Goal: Information Seeking & Learning: Check status

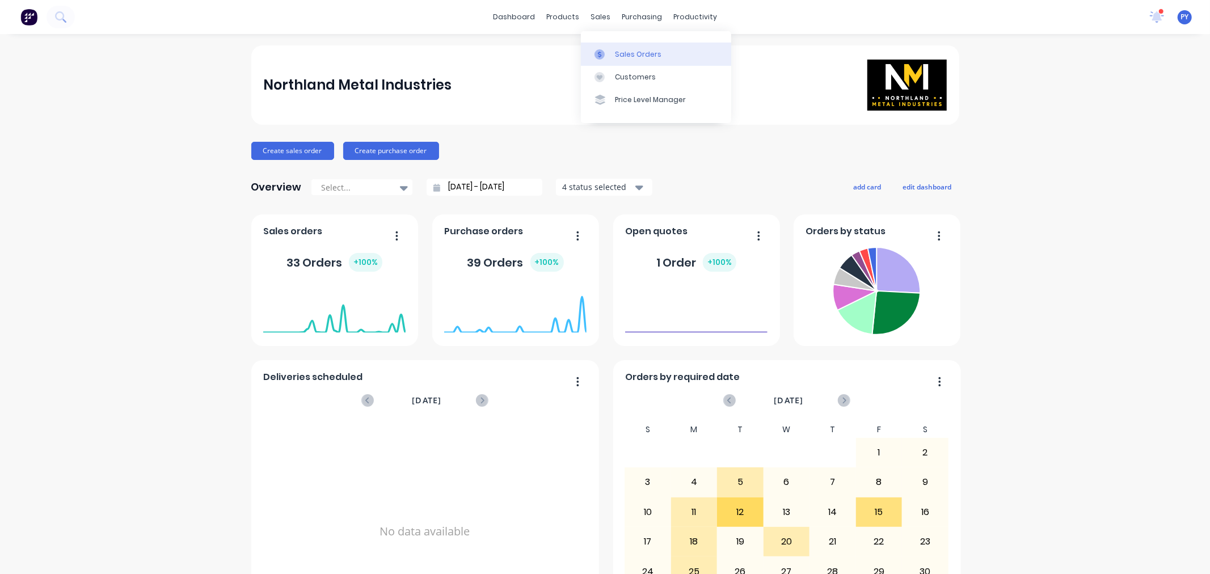
click at [627, 53] on div "Sales Orders" at bounding box center [638, 54] width 47 height 10
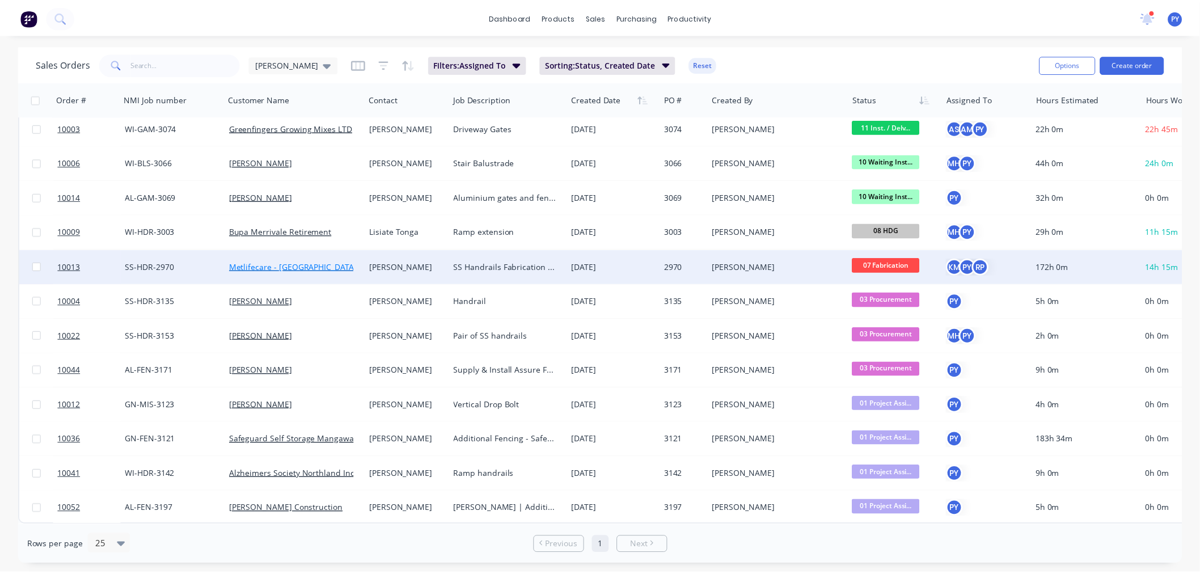
scroll to position [47, 0]
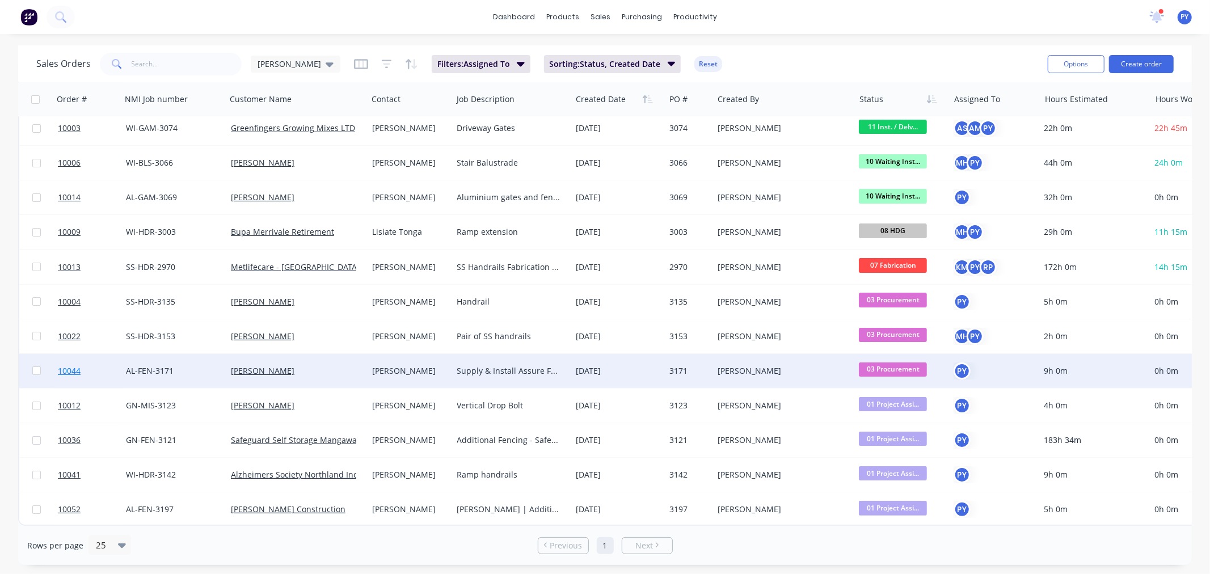
click at [66, 366] on span "10044" at bounding box center [69, 370] width 23 height 11
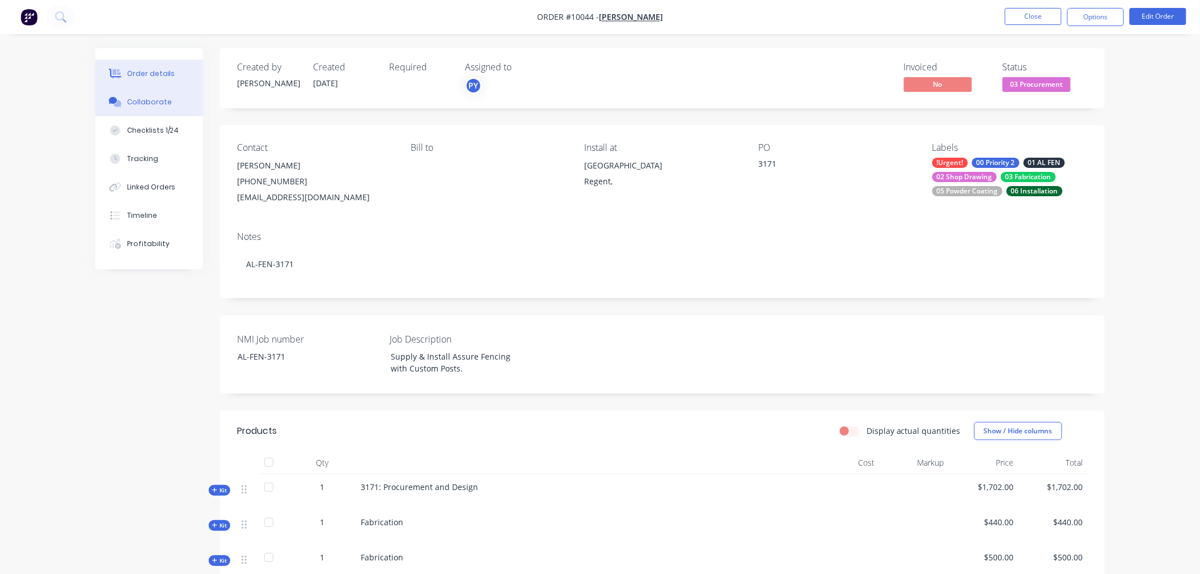
click at [139, 101] on div "Collaborate" at bounding box center [149, 102] width 45 height 10
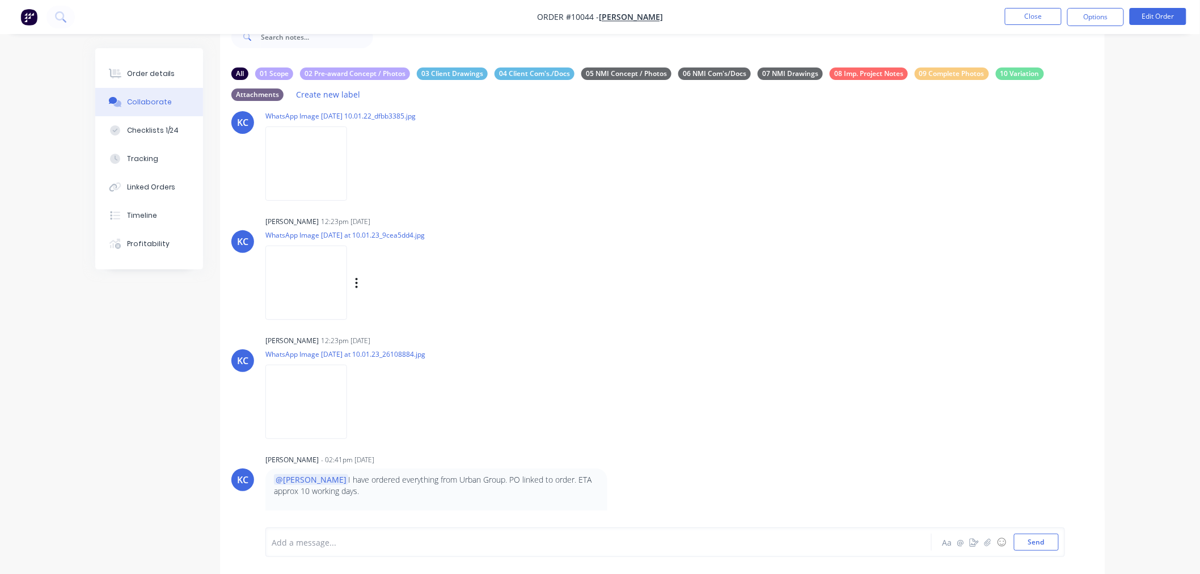
scroll to position [36, 0]
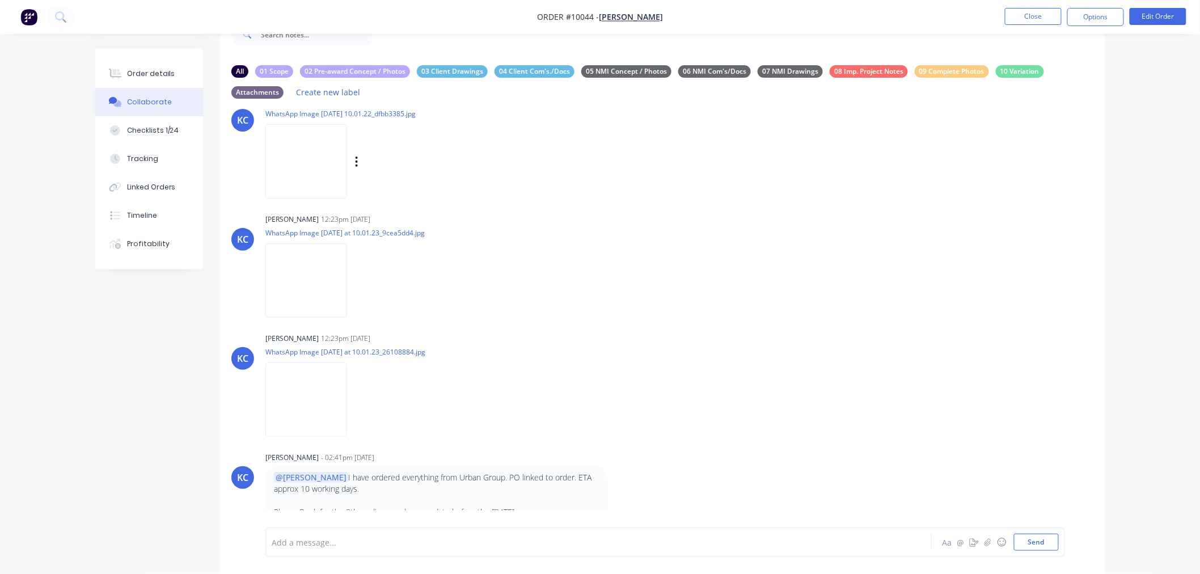
click at [310, 159] on img at bounding box center [306, 161] width 82 height 74
click at [339, 261] on img at bounding box center [306, 280] width 82 height 74
click at [336, 397] on img at bounding box center [306, 399] width 82 height 74
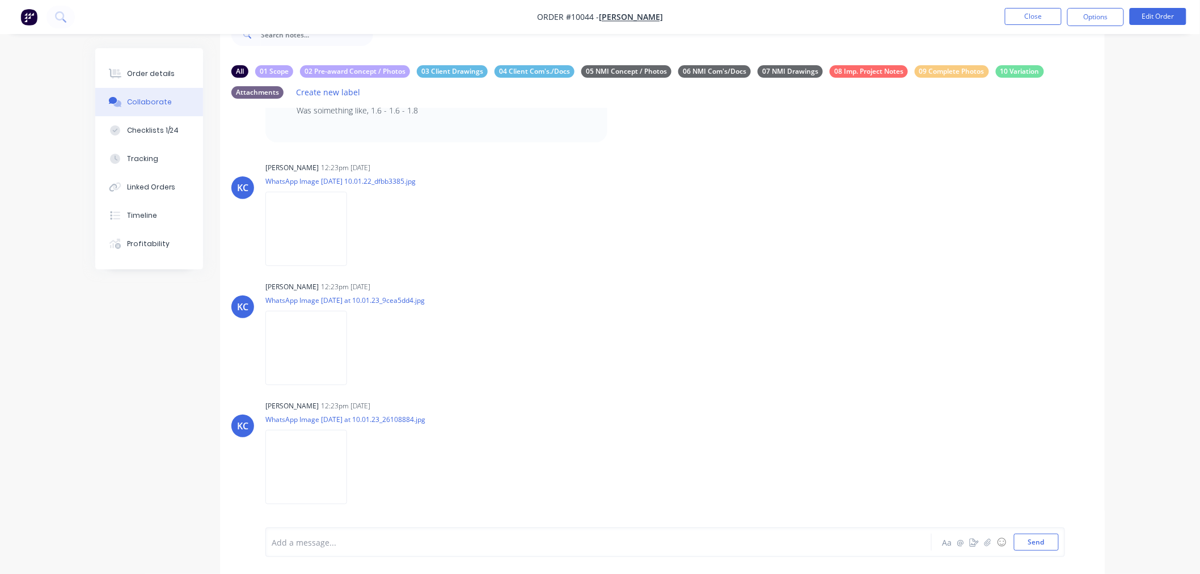
scroll to position [331, 0]
click at [307, 210] on img at bounding box center [306, 224] width 82 height 74
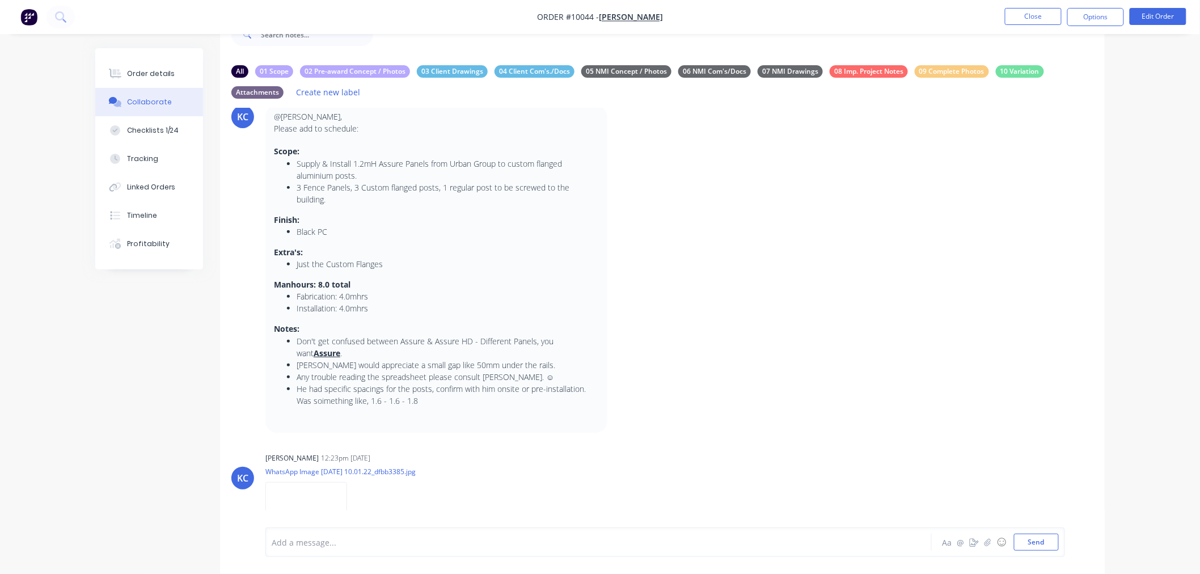
scroll to position [315, 0]
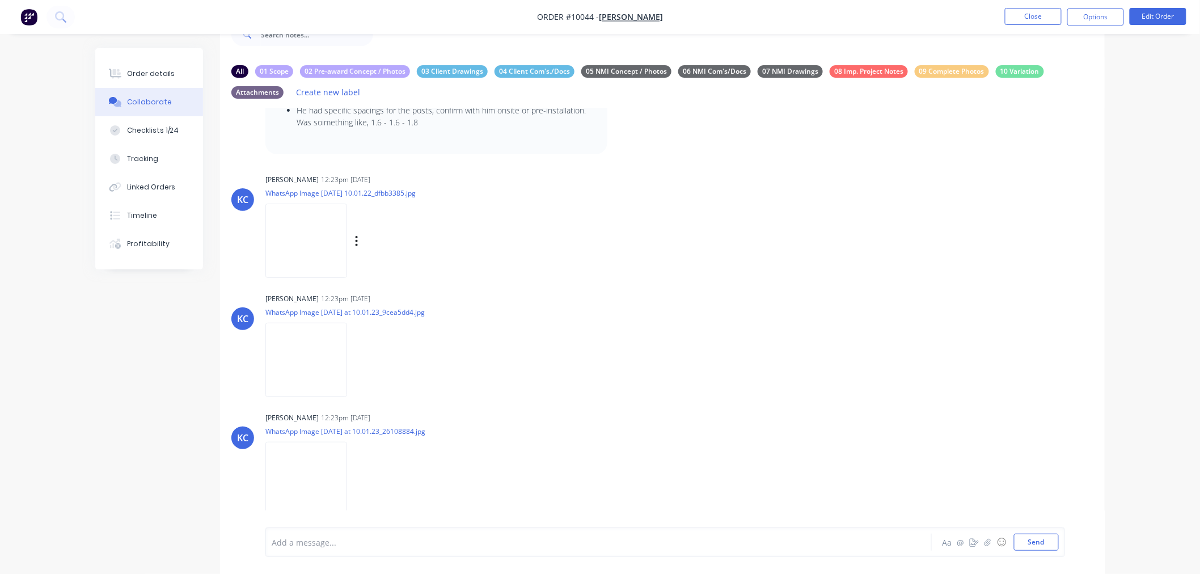
click at [316, 218] on img at bounding box center [306, 241] width 82 height 74
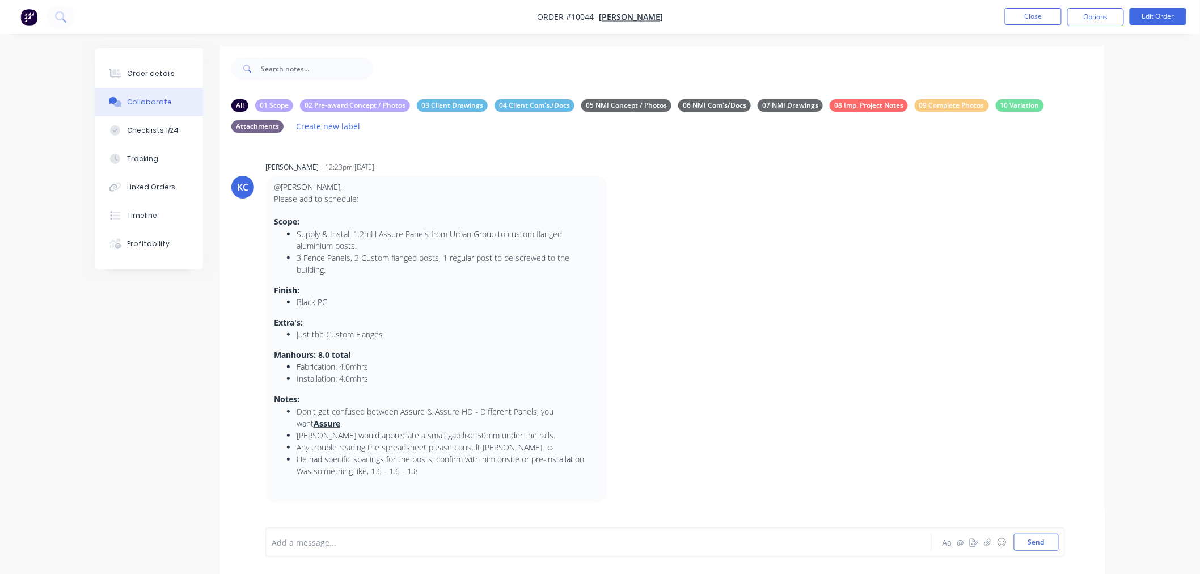
scroll to position [0, 0]
click at [275, 107] on div "01 Scope" at bounding box center [274, 107] width 38 height 12
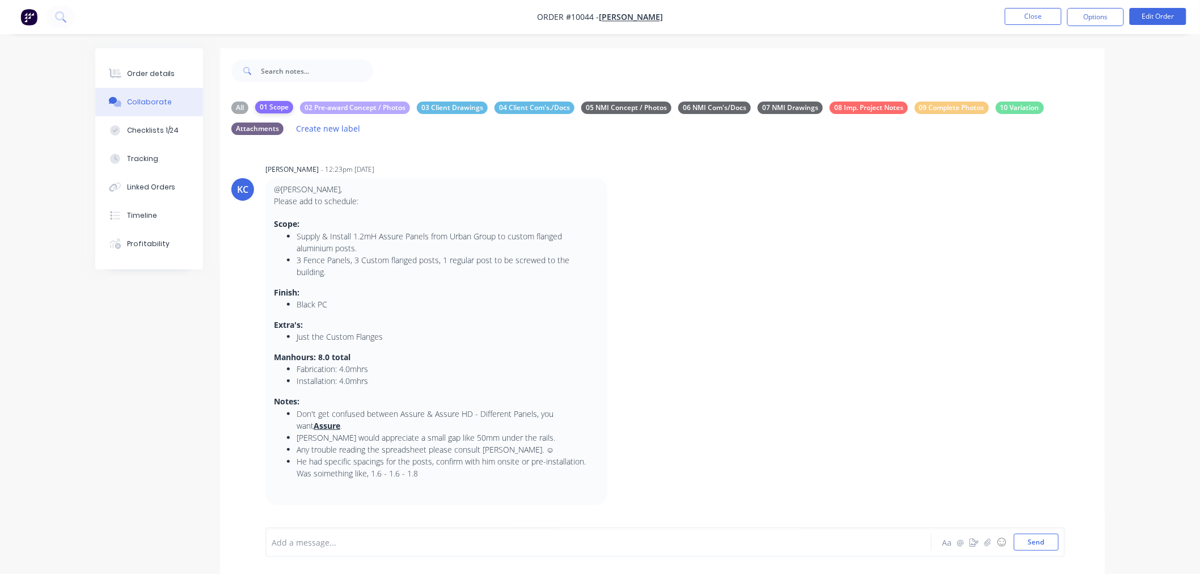
click at [275, 107] on div "01 Scope" at bounding box center [274, 107] width 38 height 12
click at [348, 105] on div "02 Pre-award Concept / Photos" at bounding box center [355, 107] width 110 height 12
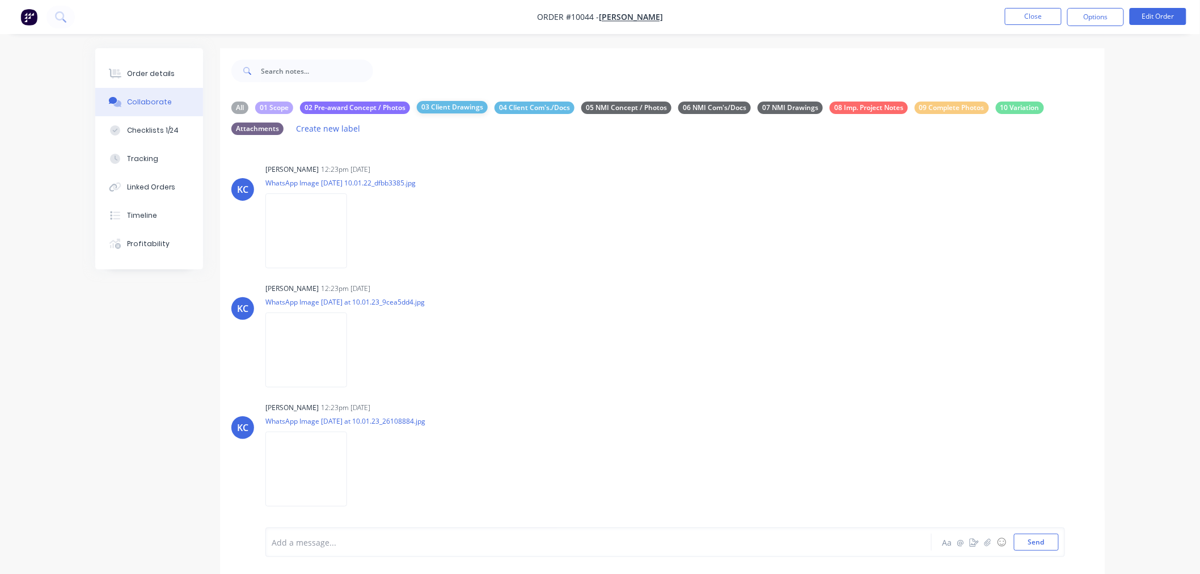
click at [449, 107] on div "03 Client Drawings" at bounding box center [452, 107] width 71 height 12
click at [530, 108] on div "04 Client Com's./Docs" at bounding box center [535, 107] width 80 height 12
click at [622, 108] on div "05 NMI Concept / Photos" at bounding box center [626, 107] width 90 height 12
click at [719, 108] on div "06 NMI Com's/Docs" at bounding box center [714, 107] width 73 height 12
click at [791, 108] on div "07 NMI Drawings" at bounding box center [790, 107] width 65 height 12
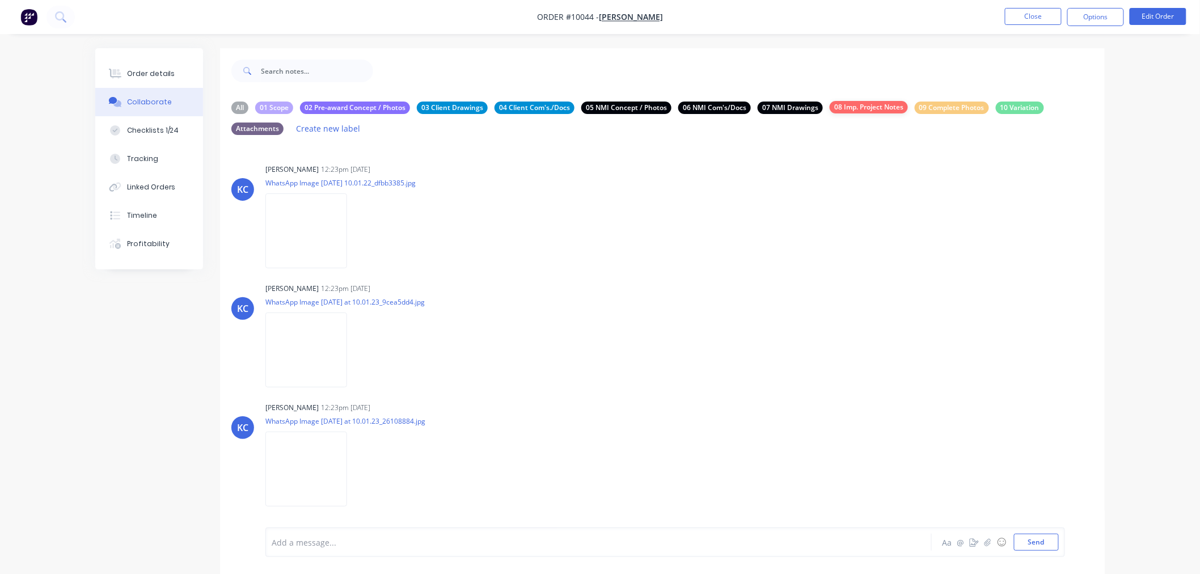
click at [861, 107] on div "08 Imp. Project Notes" at bounding box center [869, 107] width 78 height 12
click at [951, 107] on div "09 Complete Photos" at bounding box center [952, 107] width 74 height 12
click at [1015, 108] on div "10 Variation" at bounding box center [1020, 107] width 48 height 12
click at [269, 107] on div "01 Scope" at bounding box center [274, 107] width 38 height 12
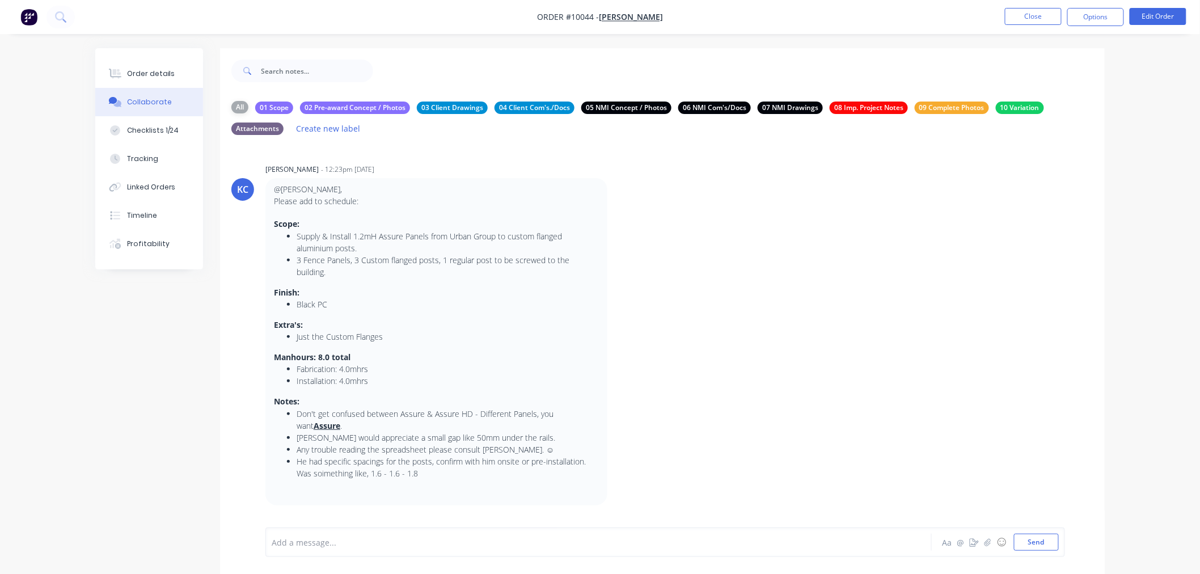
click at [236, 105] on div "All" at bounding box center [239, 107] width 17 height 12
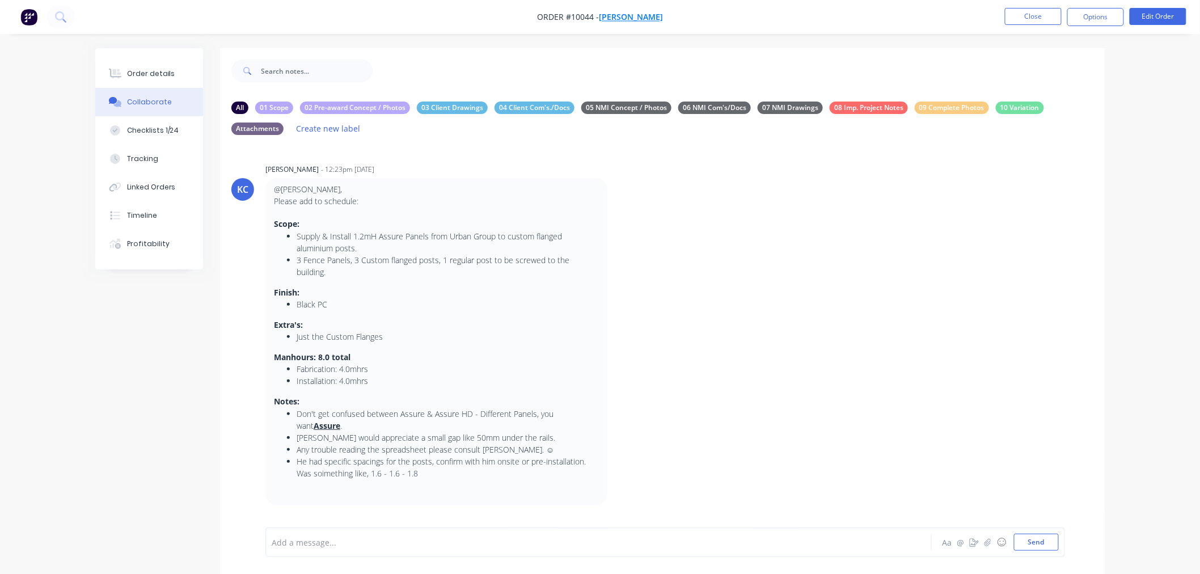
click at [617, 17] on span "[PERSON_NAME]" at bounding box center [631, 17] width 64 height 11
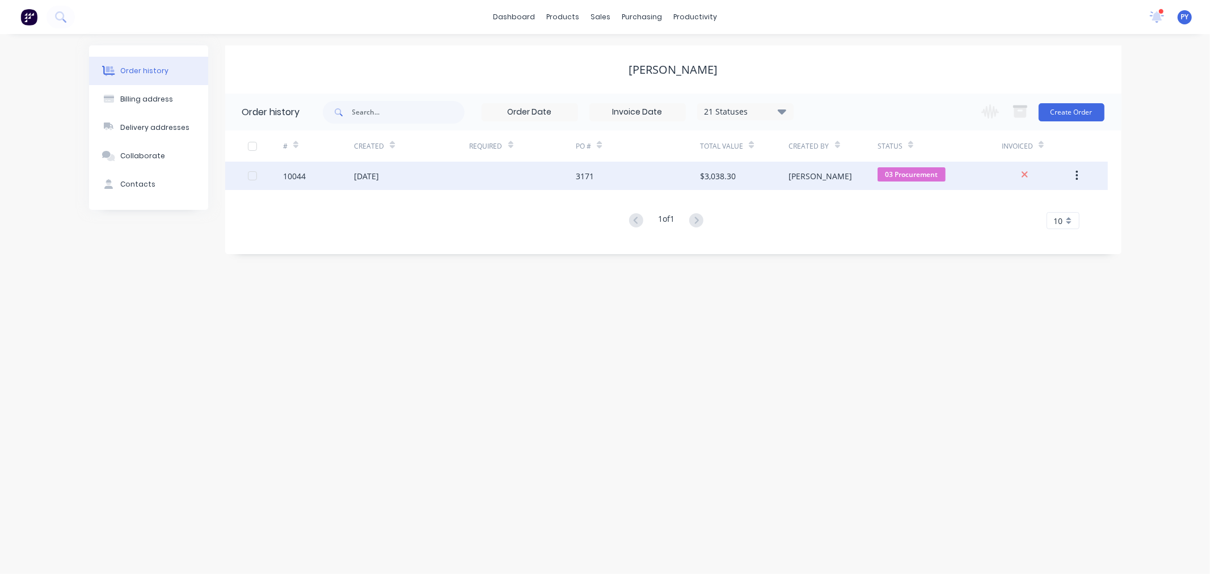
click at [291, 174] on div "10044" at bounding box center [294, 176] width 23 height 12
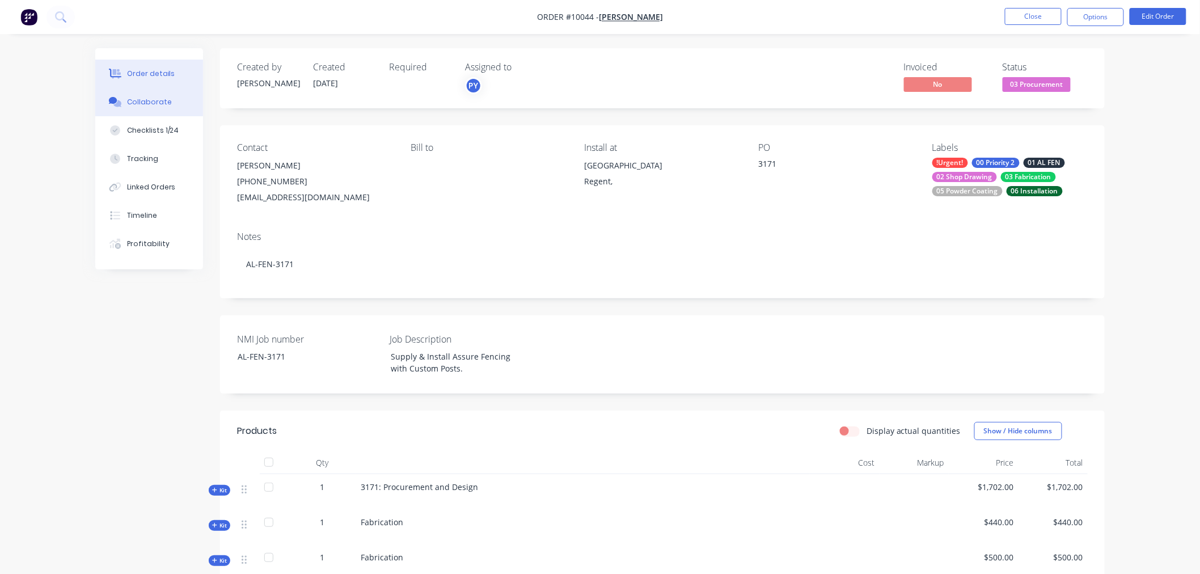
click at [140, 97] on div "Collaborate" at bounding box center [149, 102] width 45 height 10
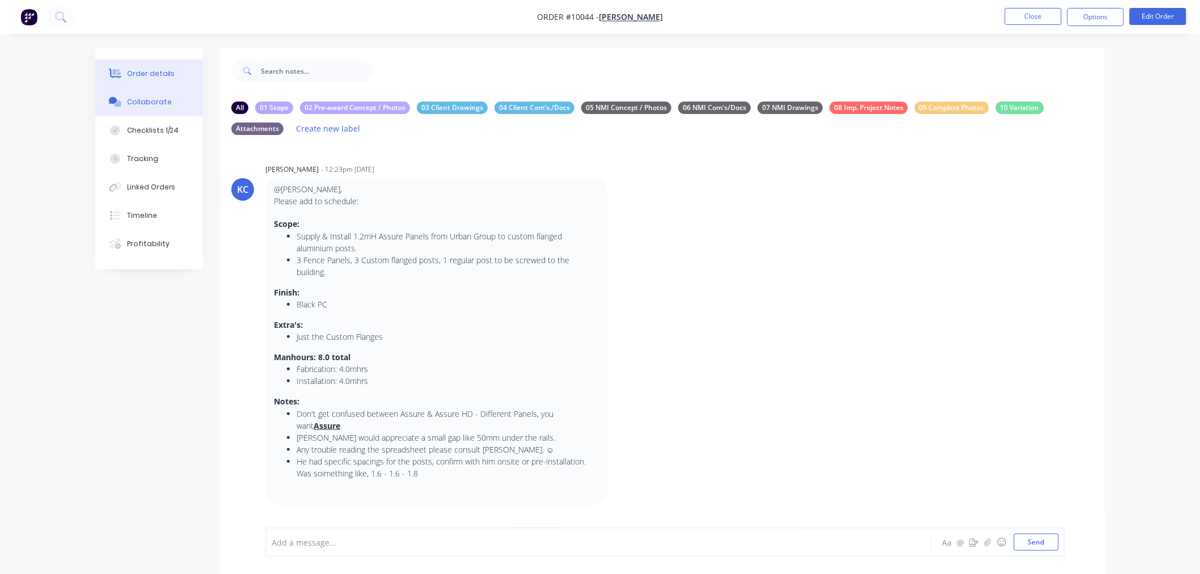
click at [139, 72] on div "Order details" at bounding box center [151, 74] width 48 height 10
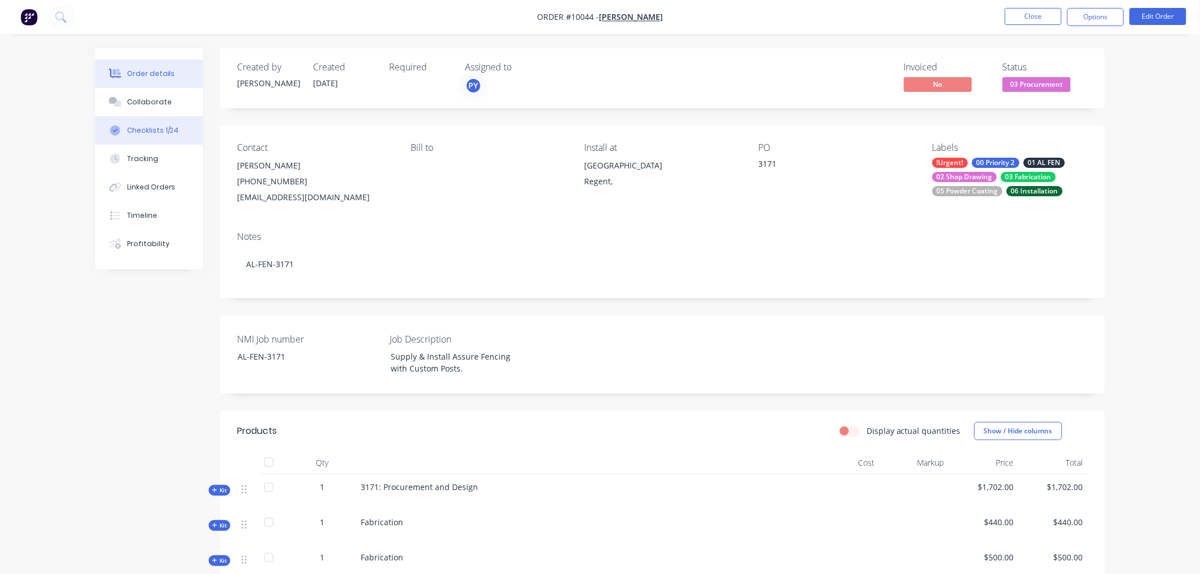
click at [140, 133] on div "Checklists 1/24" at bounding box center [153, 130] width 52 height 10
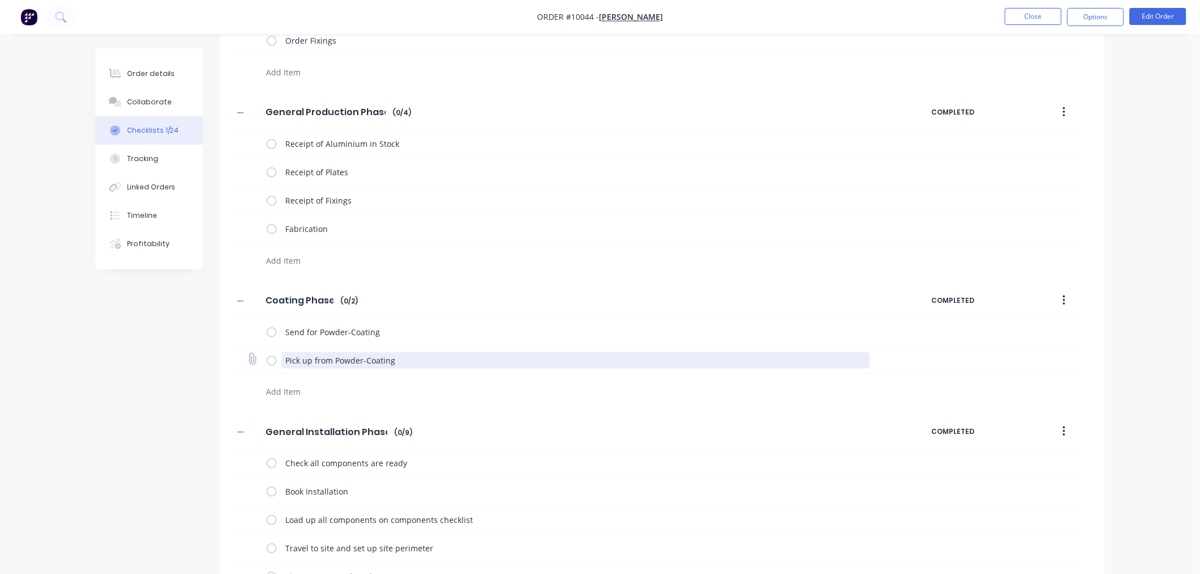
scroll to position [189, 0]
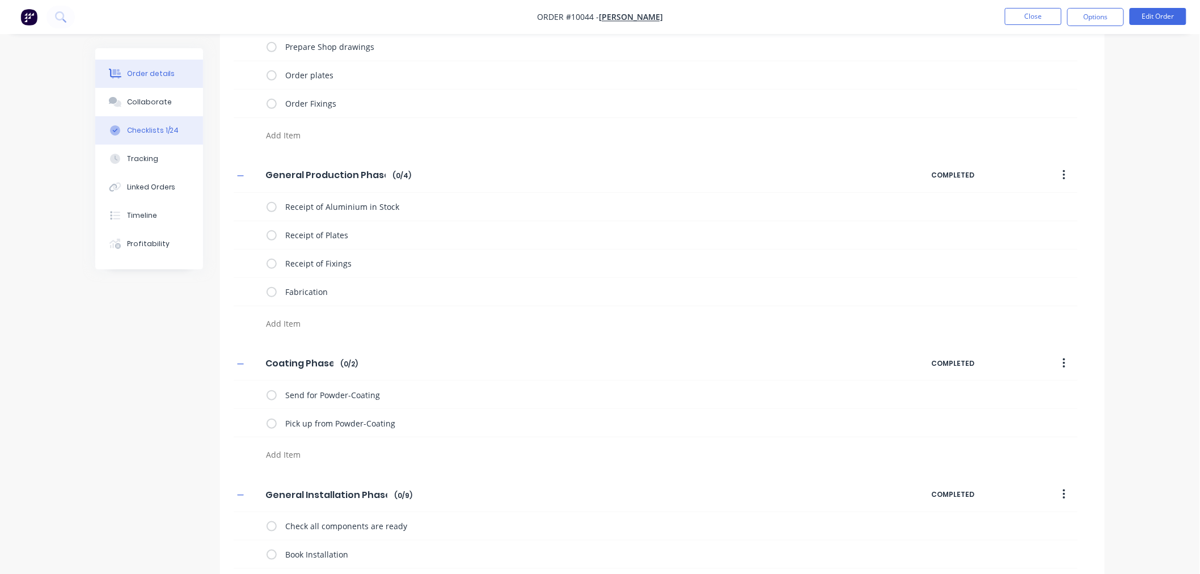
click at [146, 75] on div "Order details" at bounding box center [151, 74] width 48 height 10
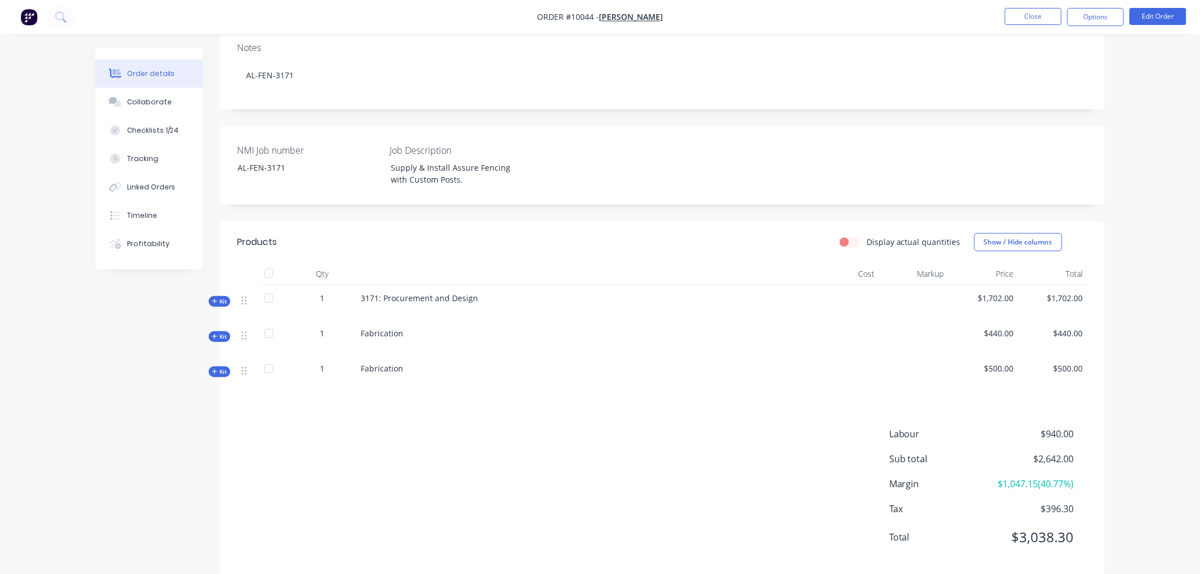
click at [217, 301] on span "Kit" at bounding box center [219, 301] width 15 height 9
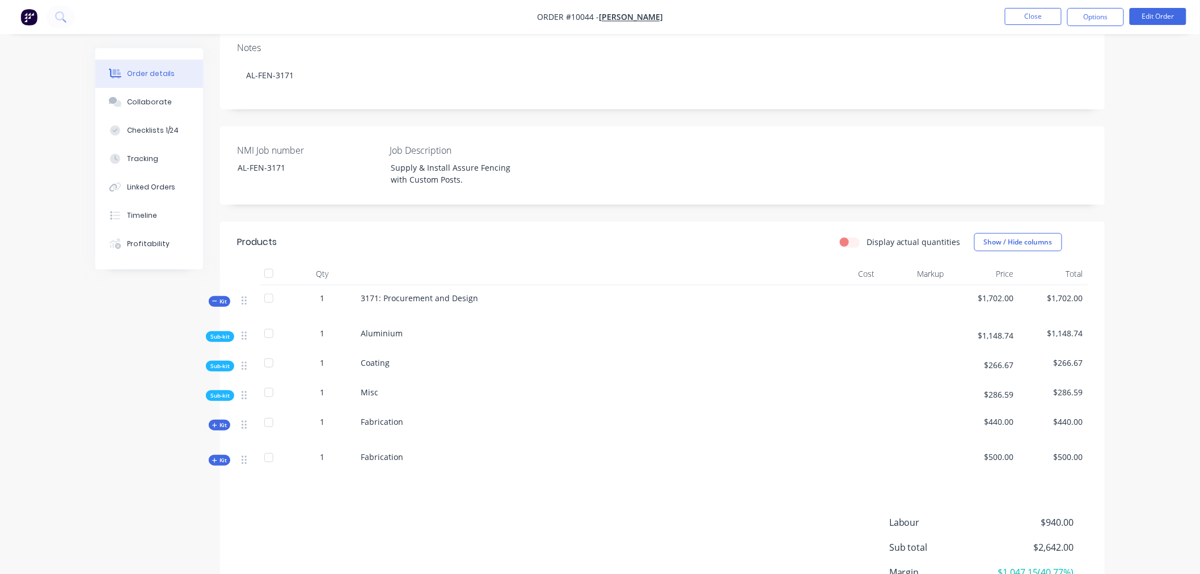
click at [221, 335] on span "Sub-kit" at bounding box center [219, 336] width 19 height 9
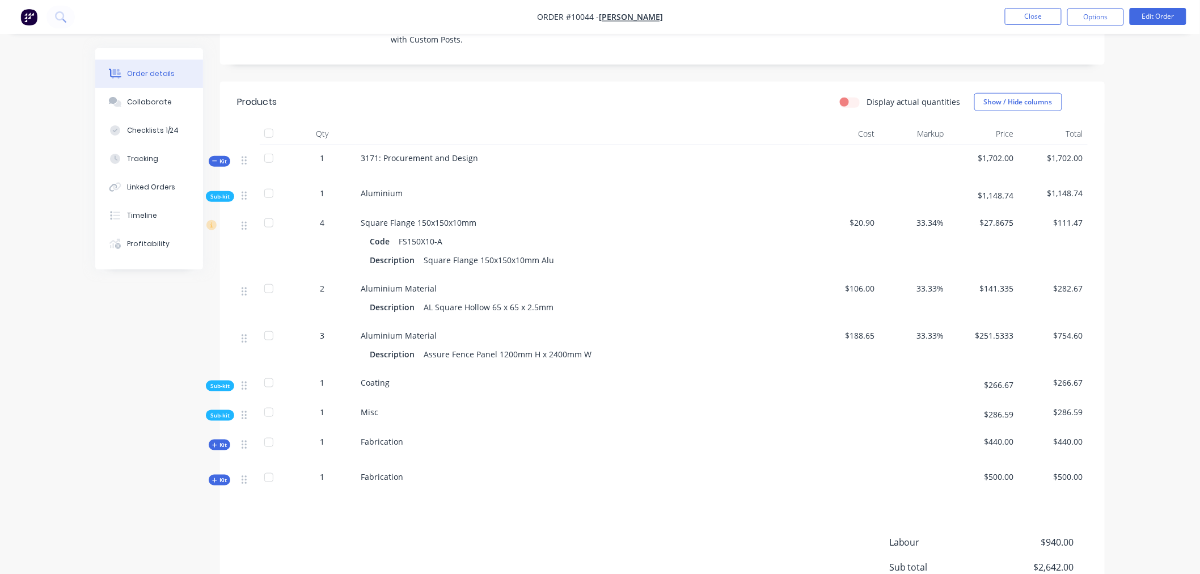
scroll to position [333, 0]
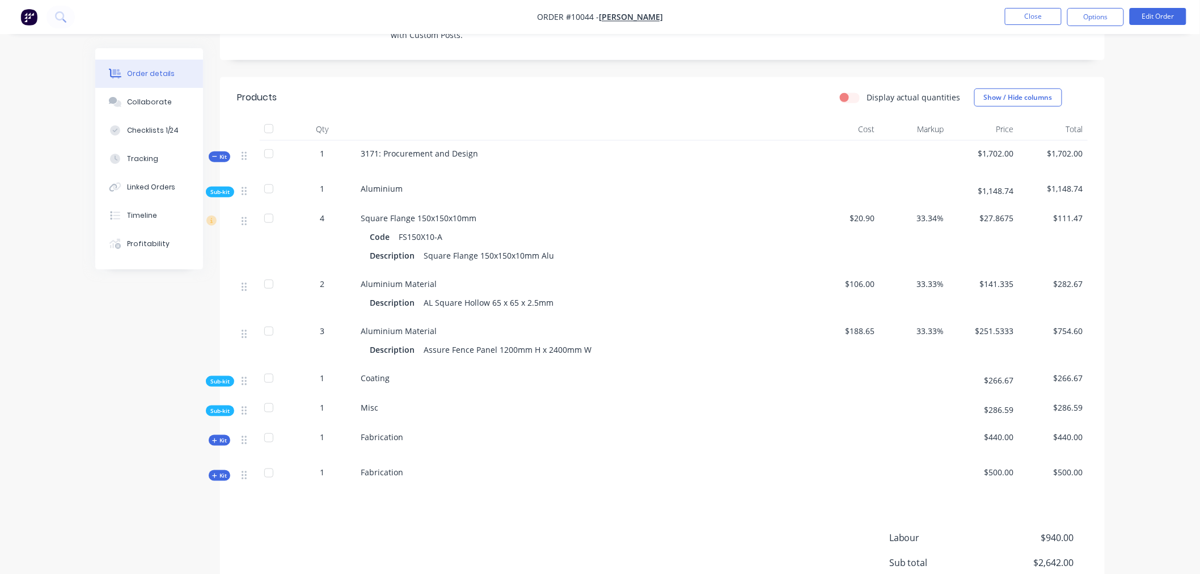
click at [217, 382] on span "Sub-kit" at bounding box center [219, 381] width 19 height 9
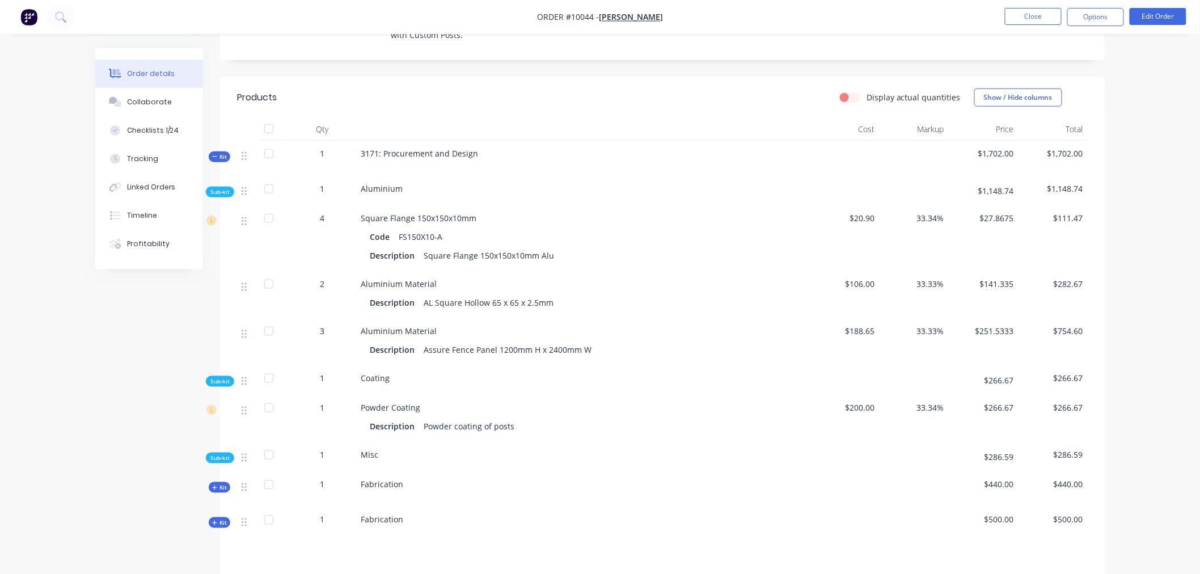
click at [224, 460] on span "Sub-kit" at bounding box center [219, 458] width 19 height 9
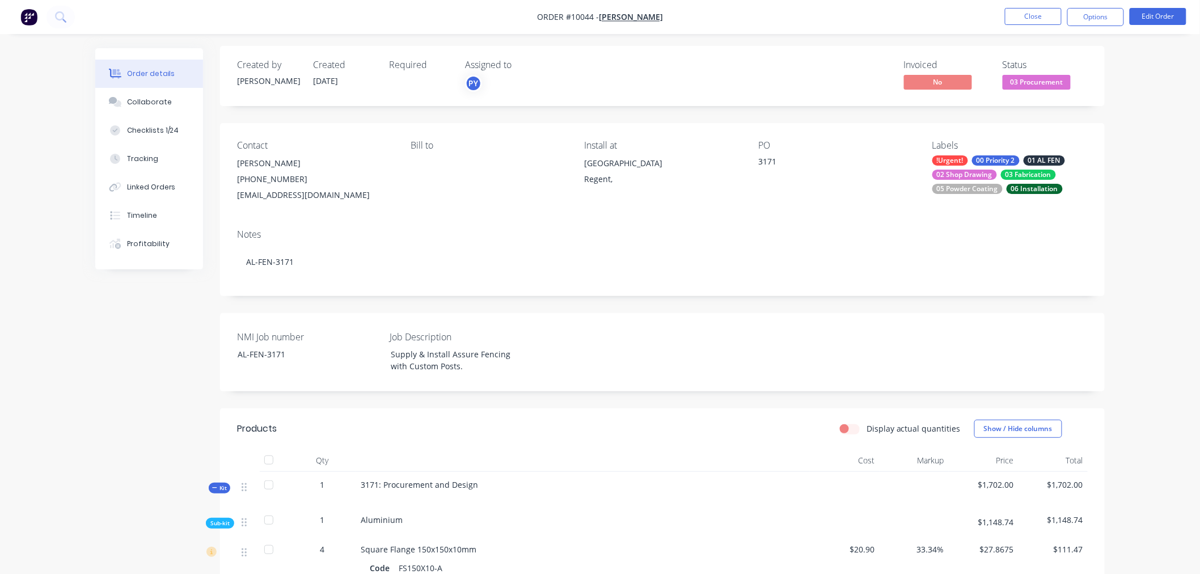
scroll to position [0, 0]
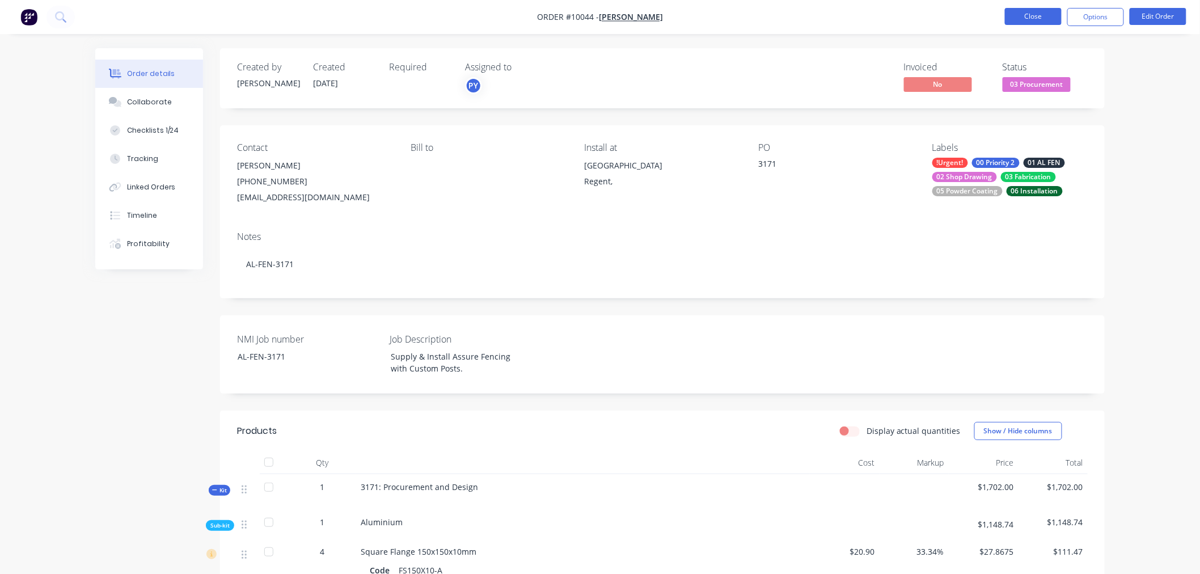
click at [1024, 15] on button "Close" at bounding box center [1033, 16] width 57 height 17
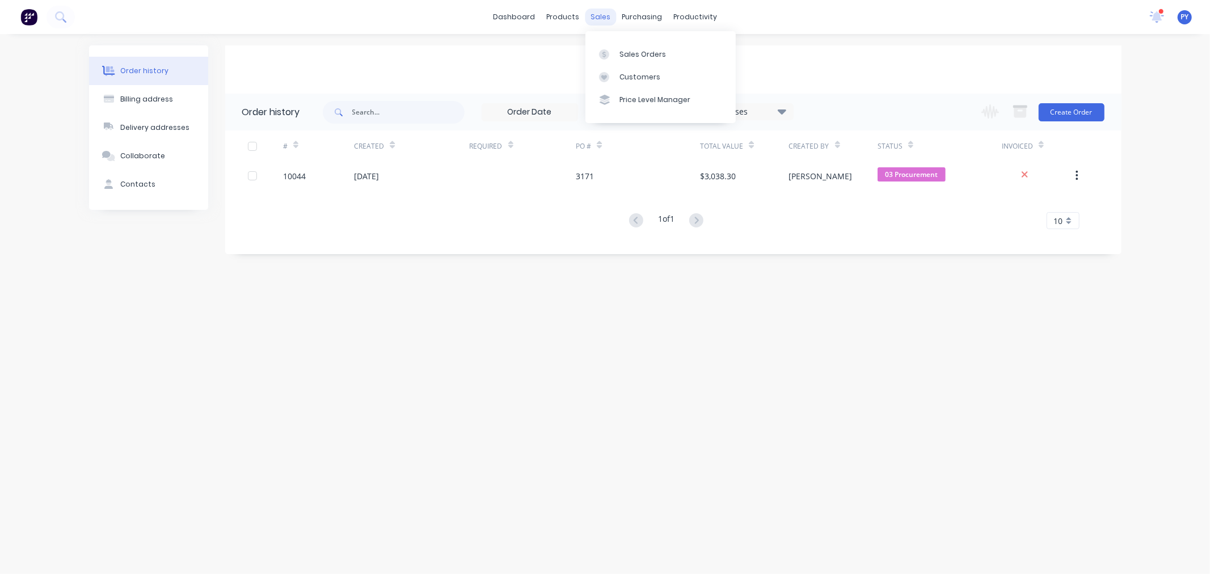
click at [597, 16] on div "sales" at bounding box center [600, 17] width 31 height 17
click at [133, 69] on div "Order history" at bounding box center [144, 71] width 48 height 10
click at [141, 154] on div "Collaborate" at bounding box center [142, 156] width 45 height 10
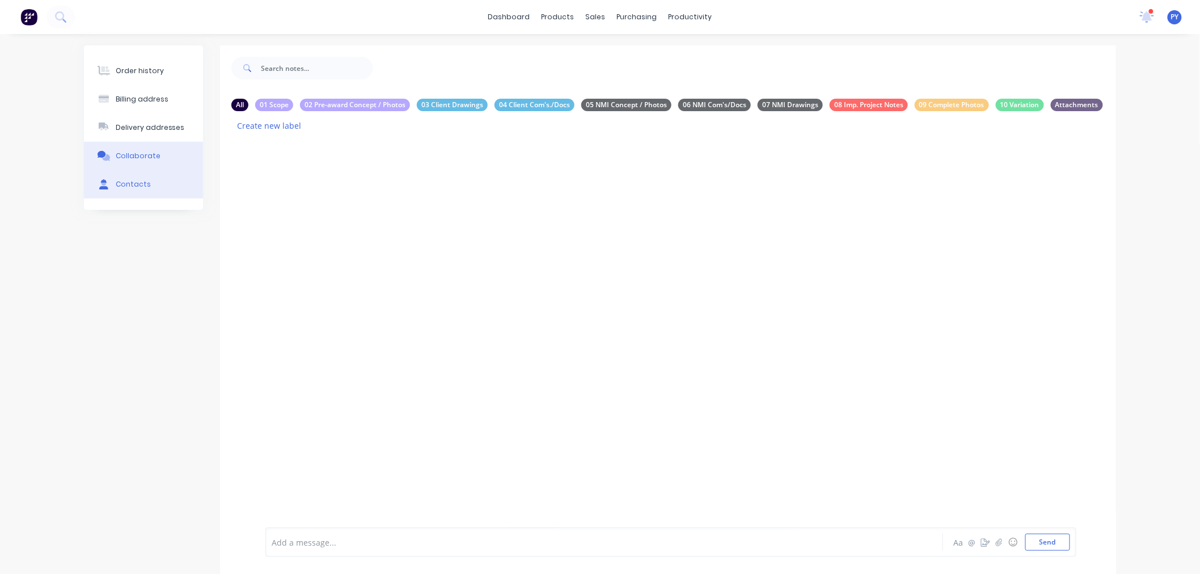
click at [128, 184] on div "Contacts" at bounding box center [133, 184] width 35 height 10
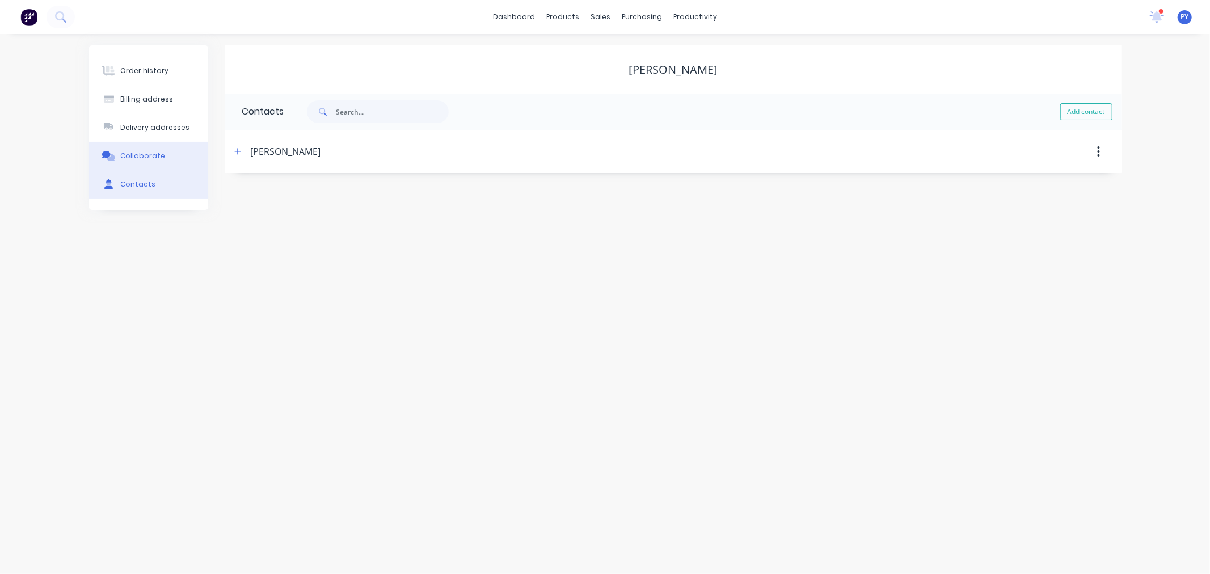
click at [132, 154] on div "Collaborate" at bounding box center [142, 156] width 45 height 10
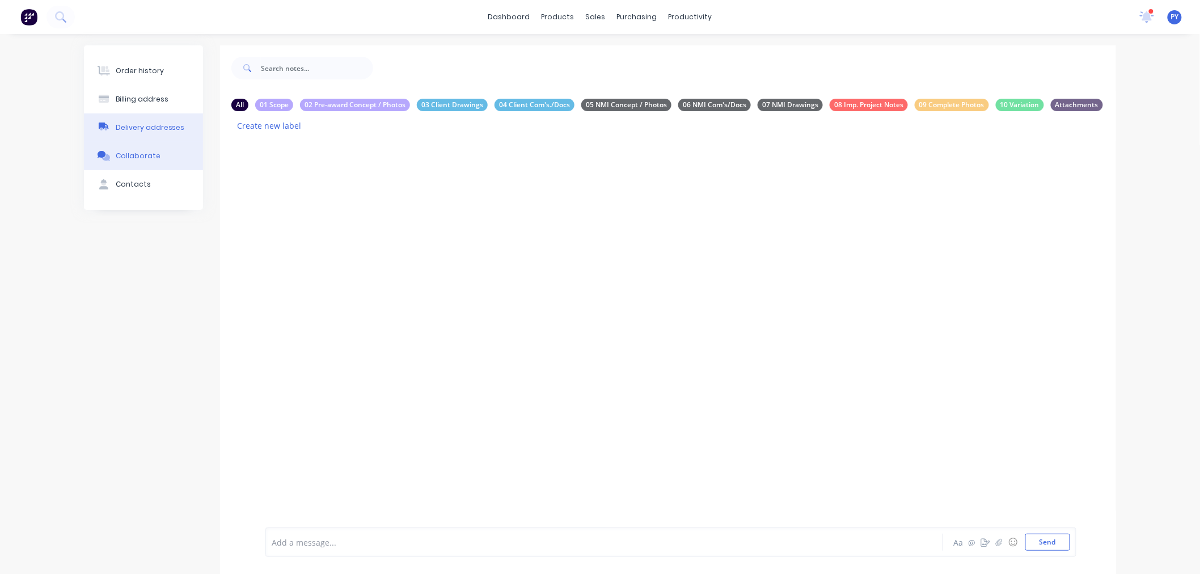
click at [133, 130] on div "Delivery addresses" at bounding box center [150, 127] width 69 height 10
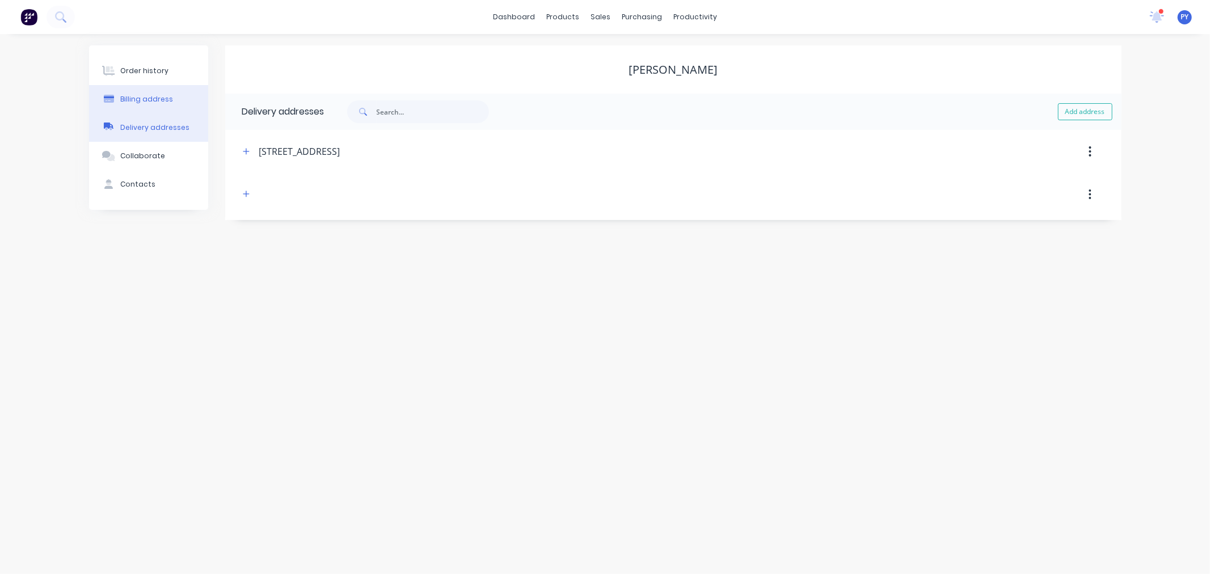
click at [151, 98] on div "Billing address" at bounding box center [146, 99] width 53 height 10
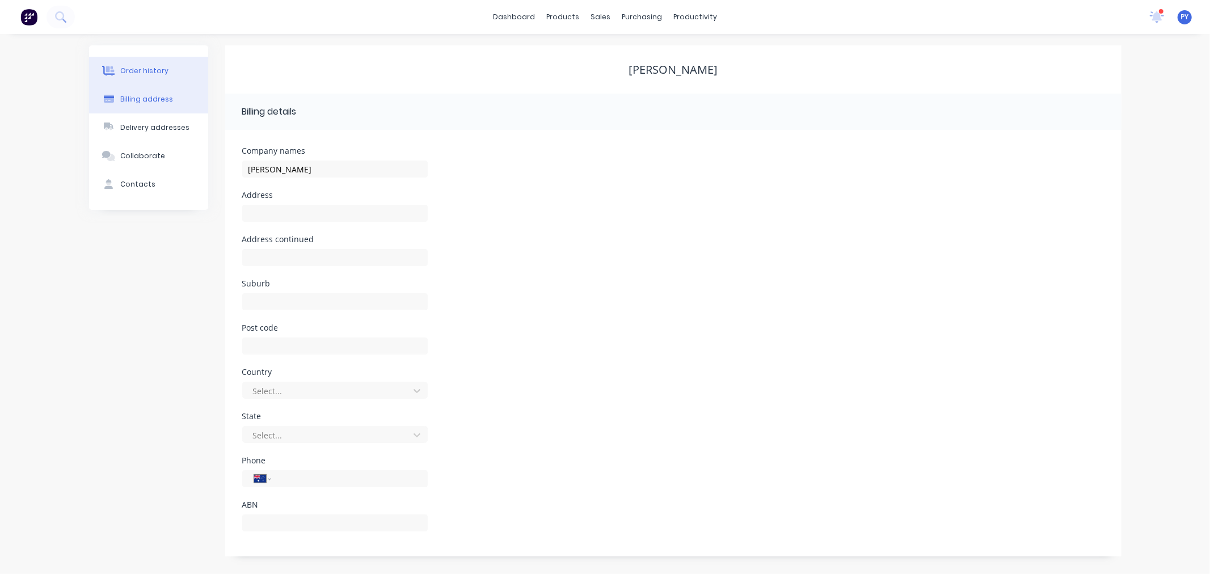
click at [152, 77] on button "Order history" at bounding box center [148, 71] width 119 height 28
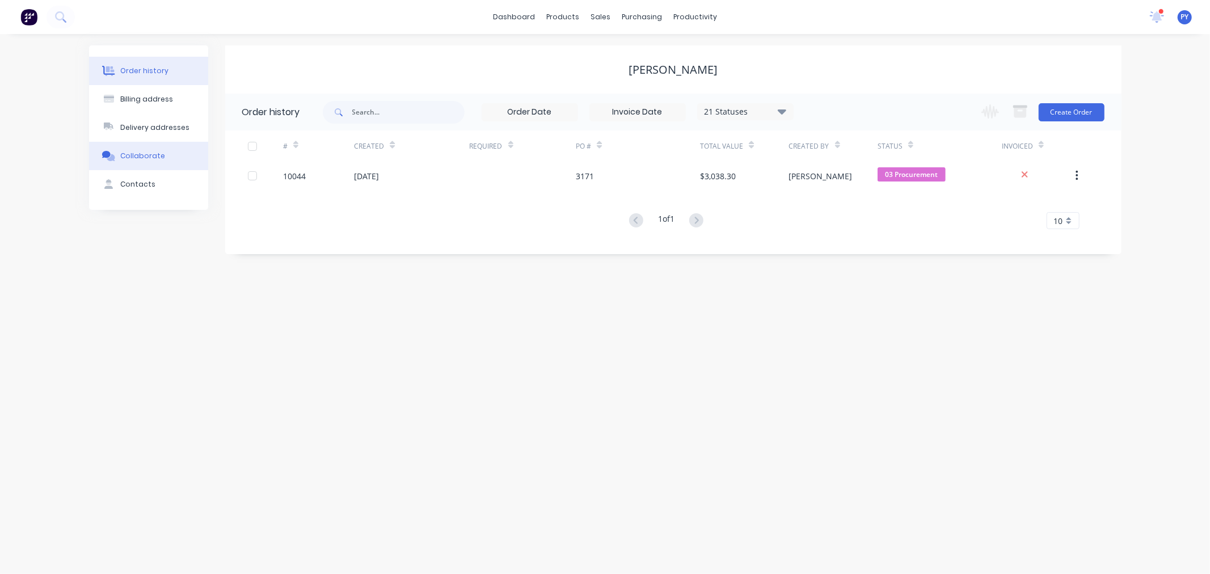
click at [138, 154] on div "Collaborate" at bounding box center [142, 156] width 45 height 10
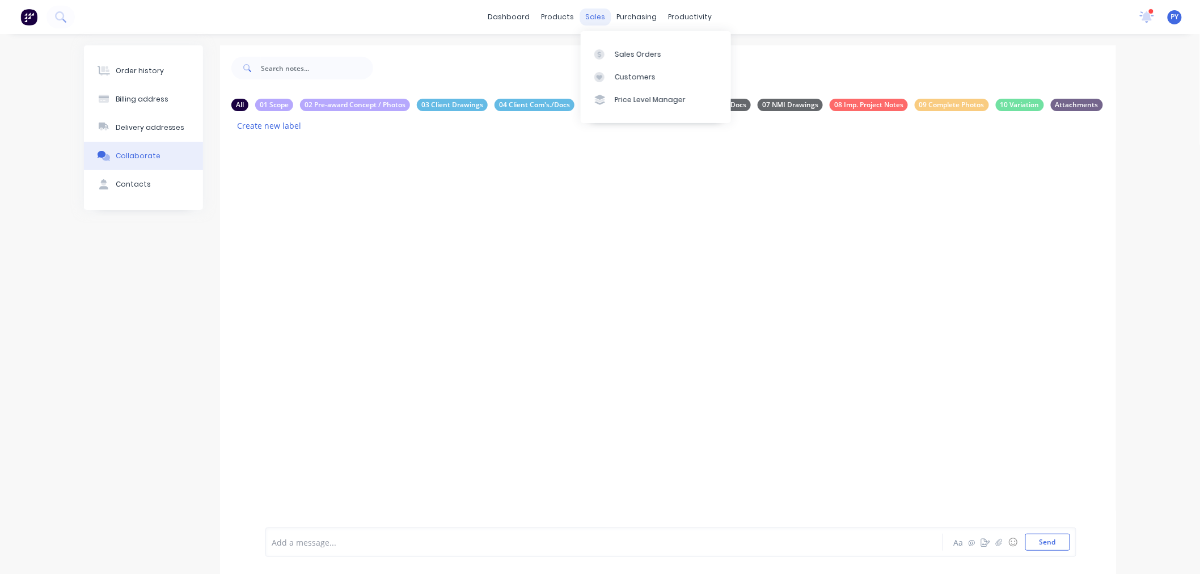
click at [594, 18] on div "sales" at bounding box center [595, 17] width 31 height 17
click at [636, 55] on div "Sales Orders" at bounding box center [638, 54] width 47 height 10
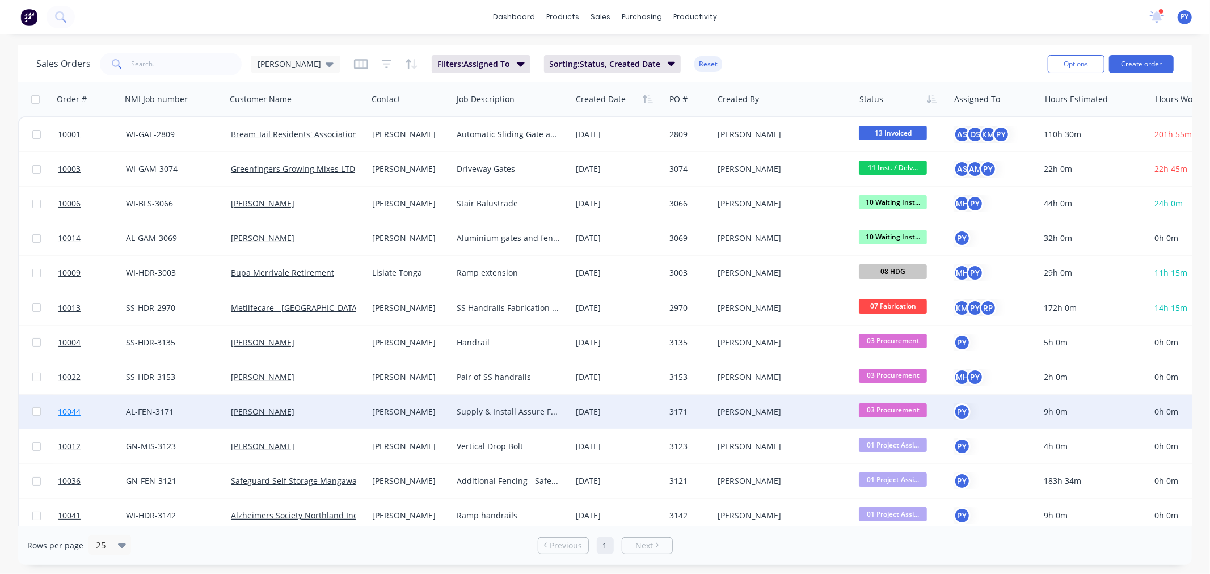
click at [69, 411] on span "10044" at bounding box center [69, 411] width 23 height 11
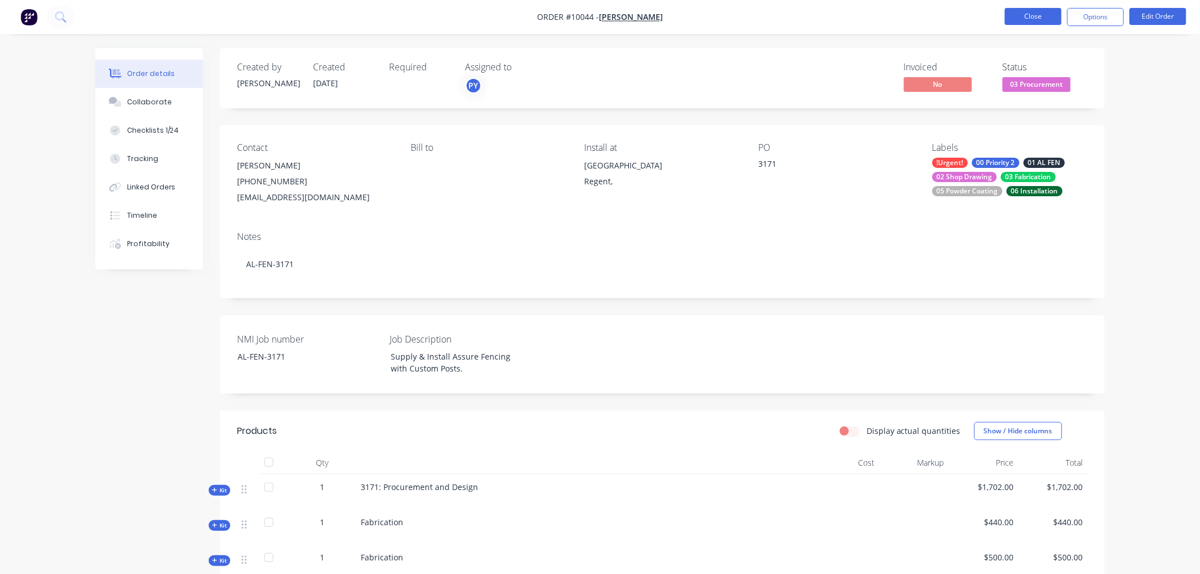
click at [1029, 18] on button "Close" at bounding box center [1033, 16] width 57 height 17
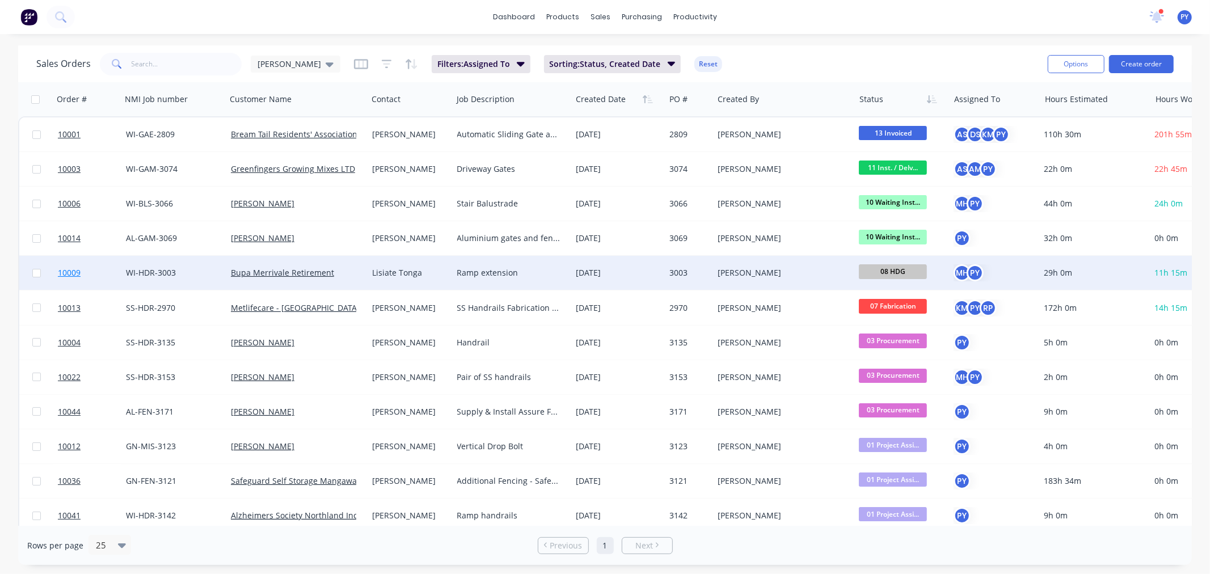
click at [74, 273] on span "10009" at bounding box center [69, 272] width 23 height 11
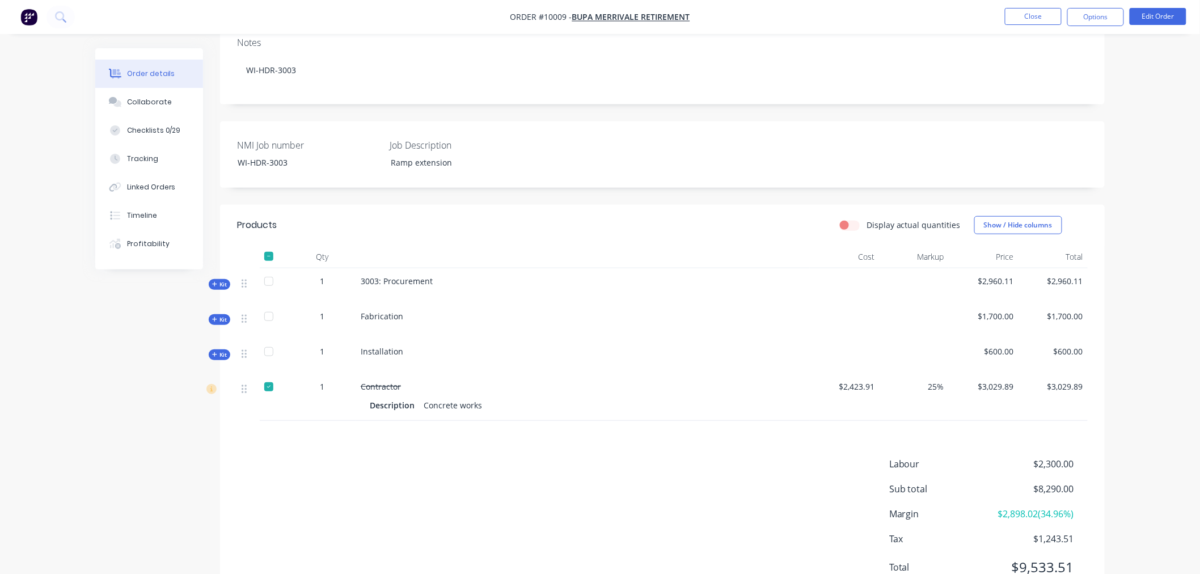
scroll to position [248, 0]
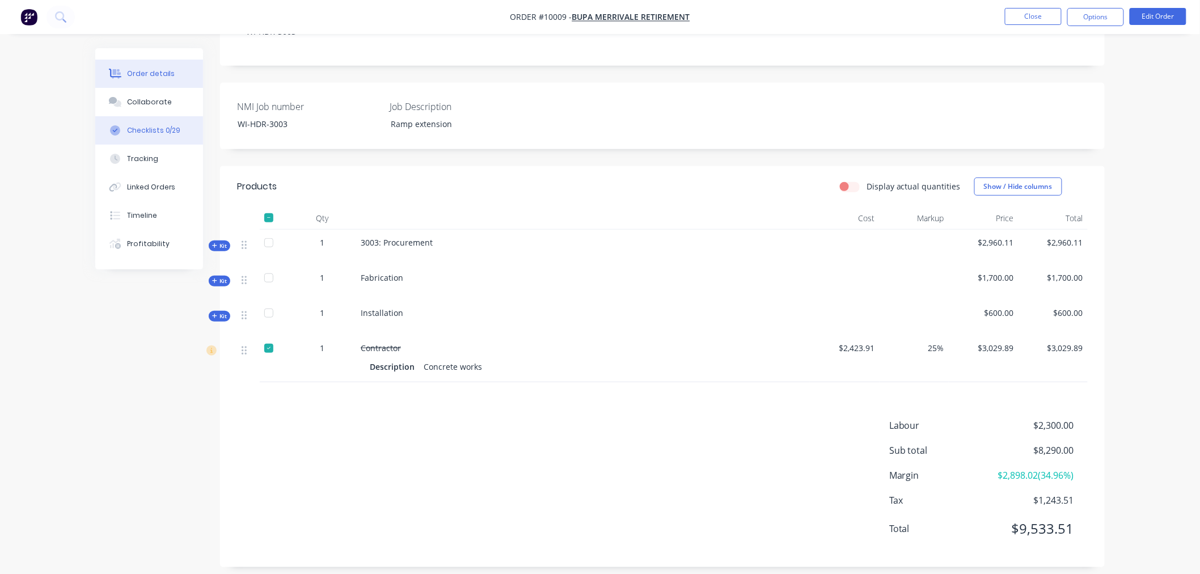
click at [142, 128] on div "Checklists 0/29" at bounding box center [154, 130] width 54 height 10
type textarea "x"
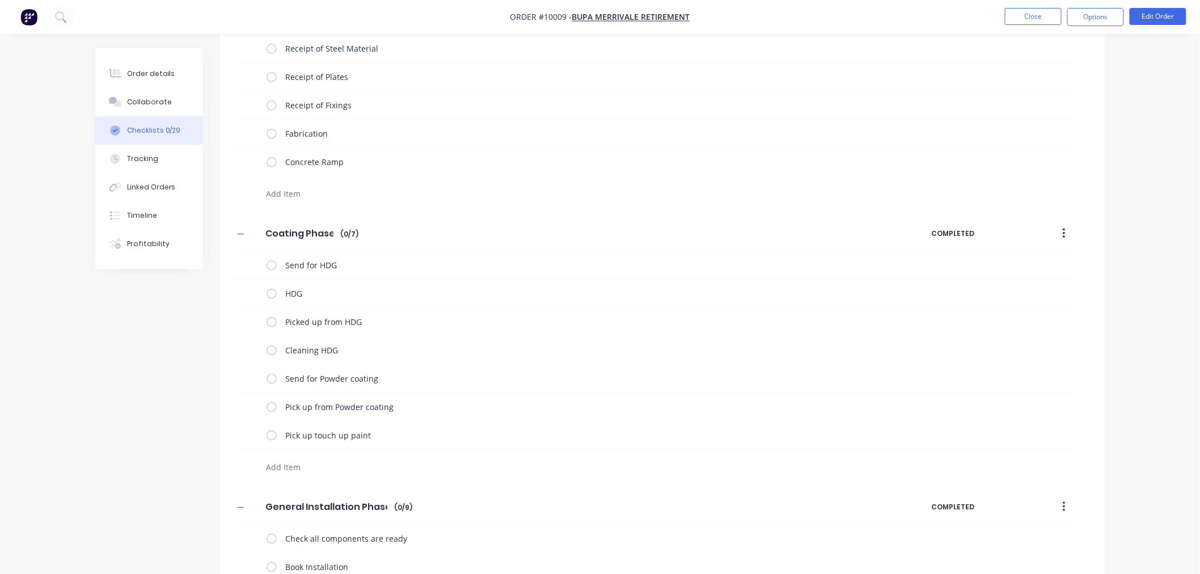
scroll to position [315, 0]
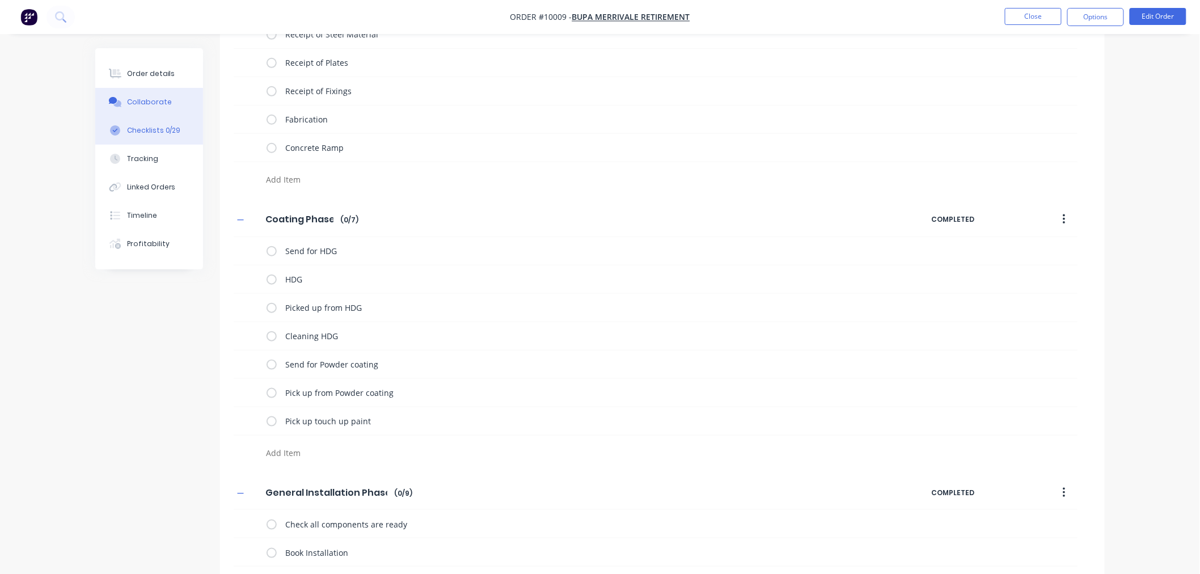
click at [158, 100] on div "Collaborate" at bounding box center [149, 102] width 45 height 10
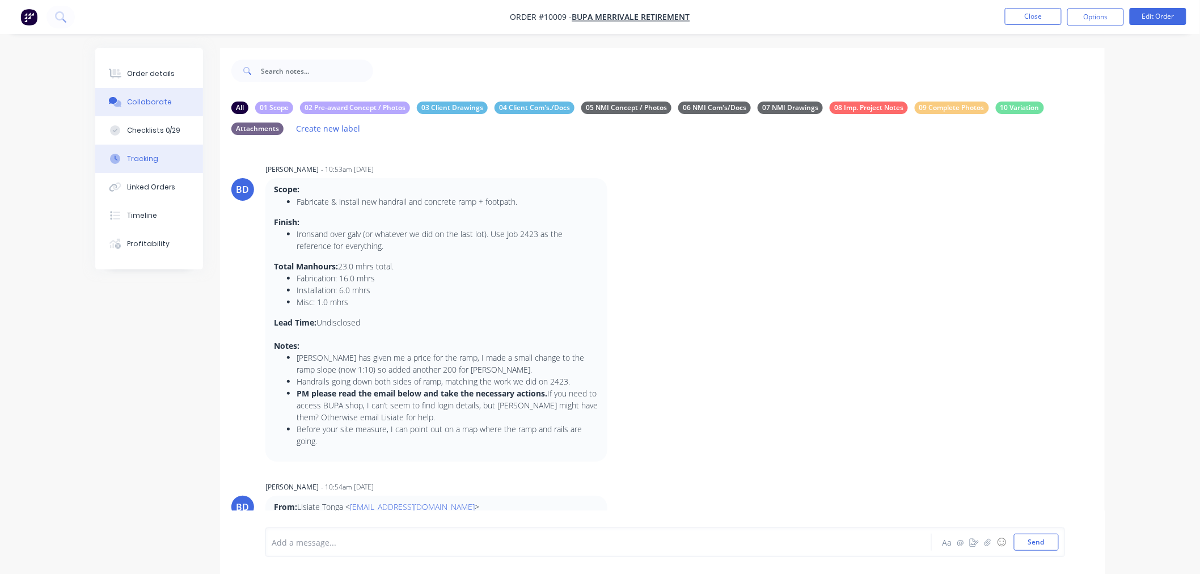
click at [134, 157] on div "Tracking" at bounding box center [142, 159] width 31 height 10
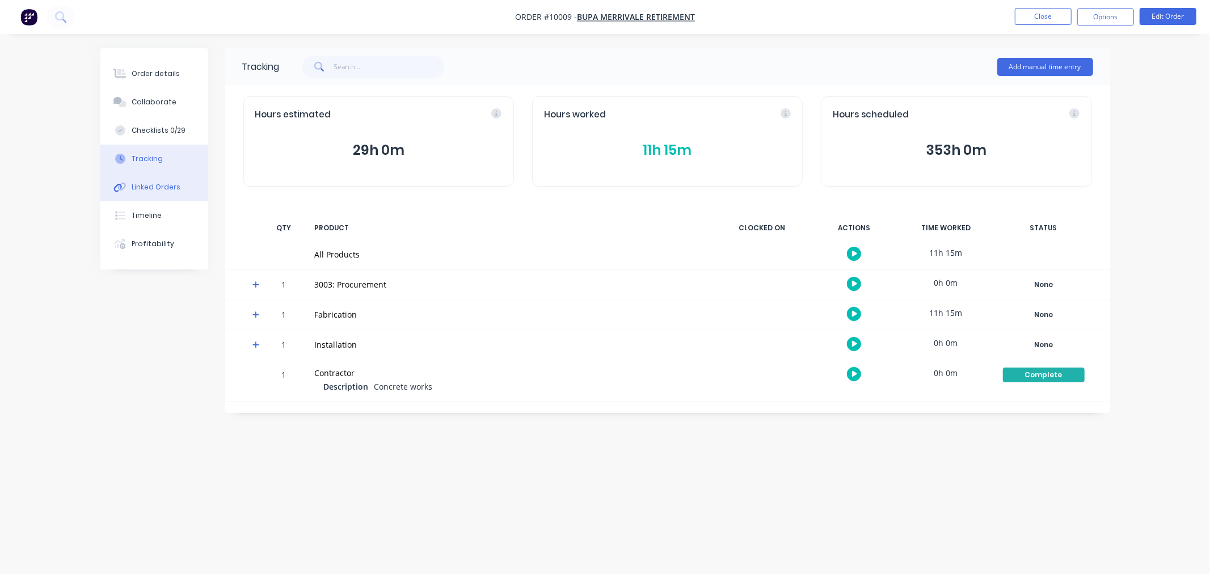
click at [163, 185] on div "Linked Orders" at bounding box center [156, 187] width 49 height 10
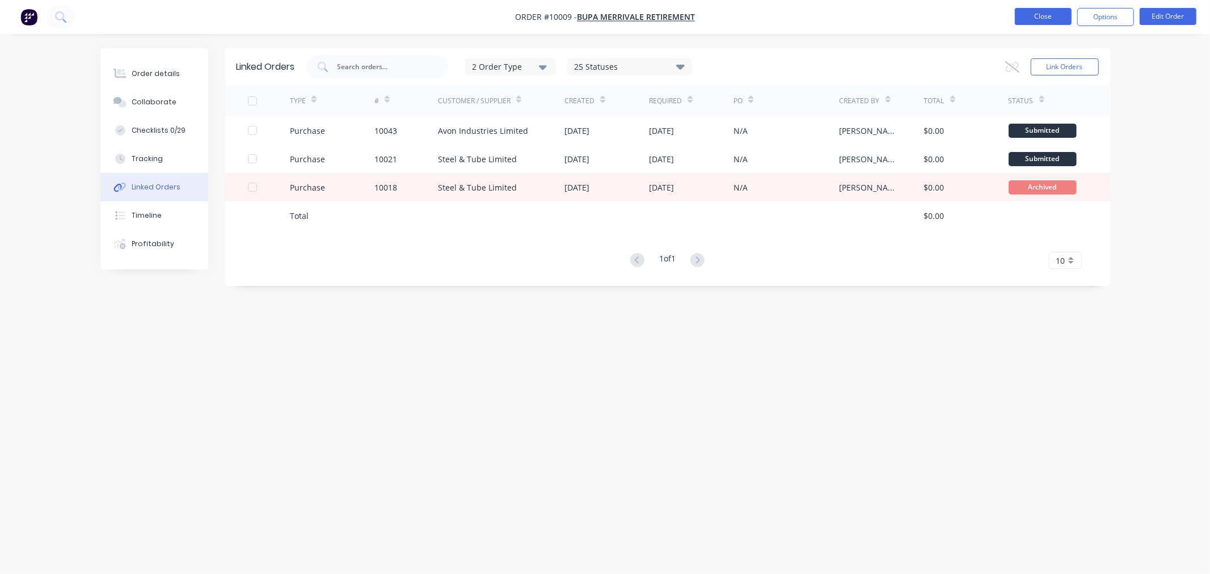
click at [1031, 15] on button "Close" at bounding box center [1043, 16] width 57 height 17
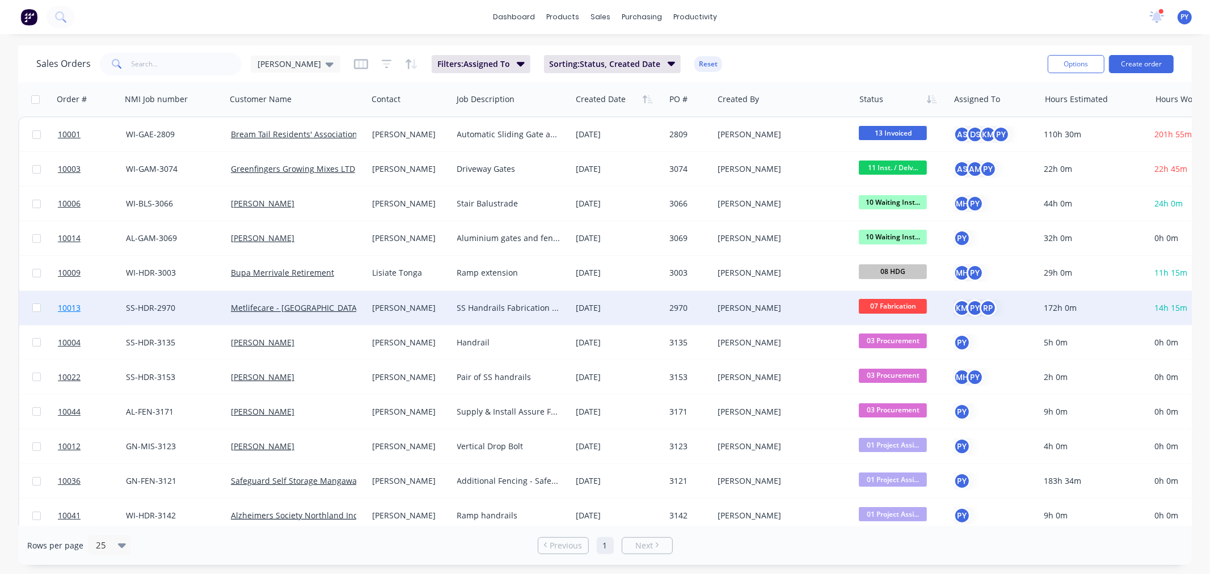
click at [74, 307] on span "10013" at bounding box center [69, 307] width 23 height 11
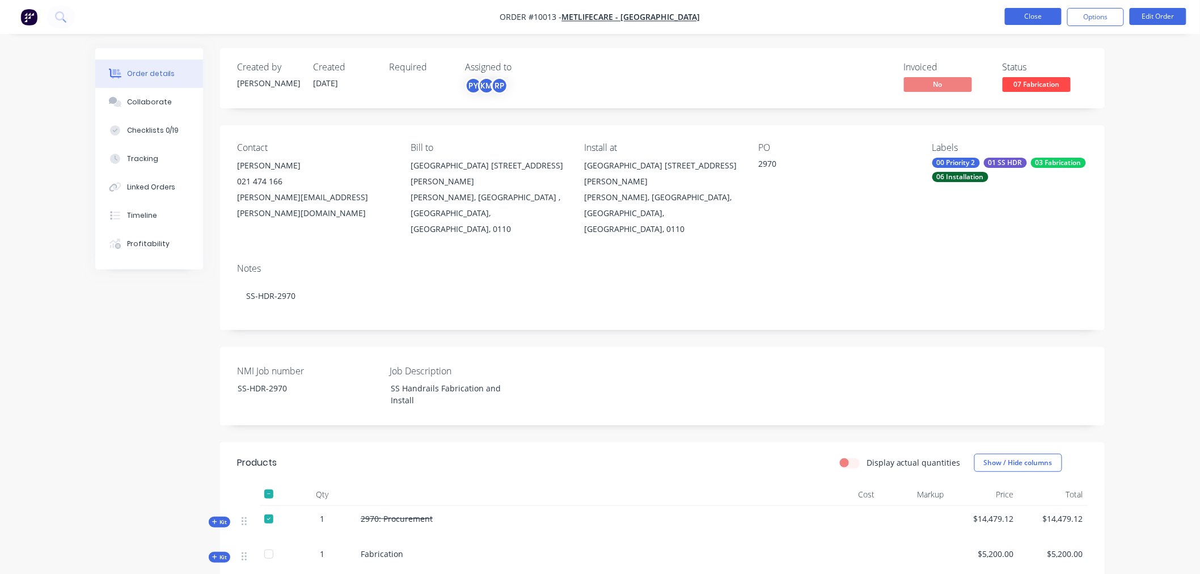
click at [1030, 12] on button "Close" at bounding box center [1033, 16] width 57 height 17
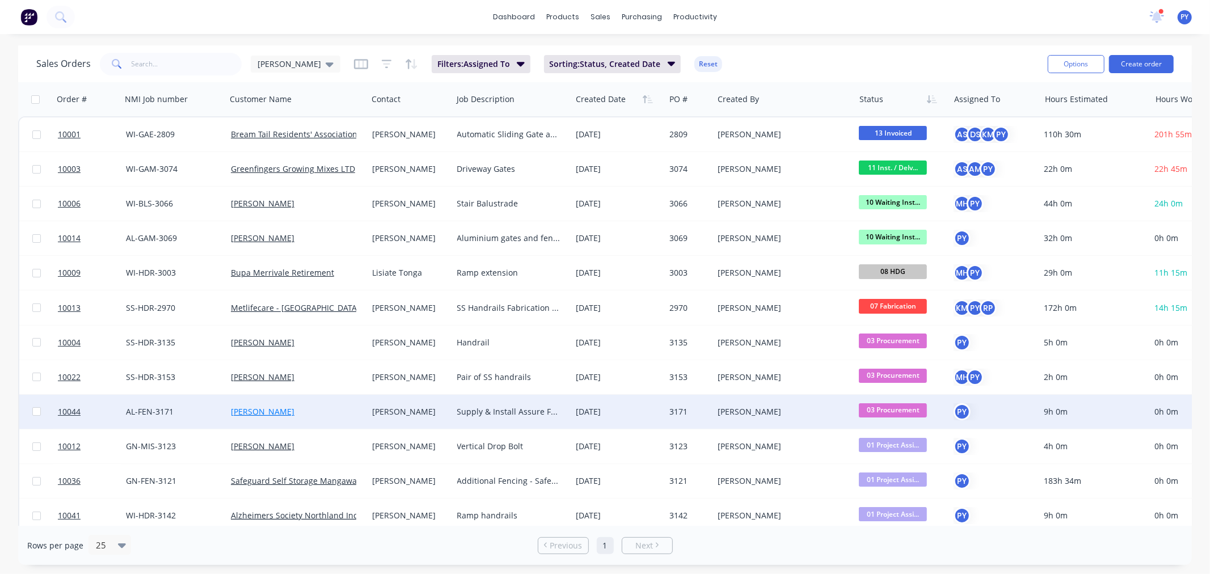
click at [265, 409] on link "[PERSON_NAME]" at bounding box center [263, 411] width 64 height 11
click at [72, 409] on span "10044" at bounding box center [69, 411] width 23 height 11
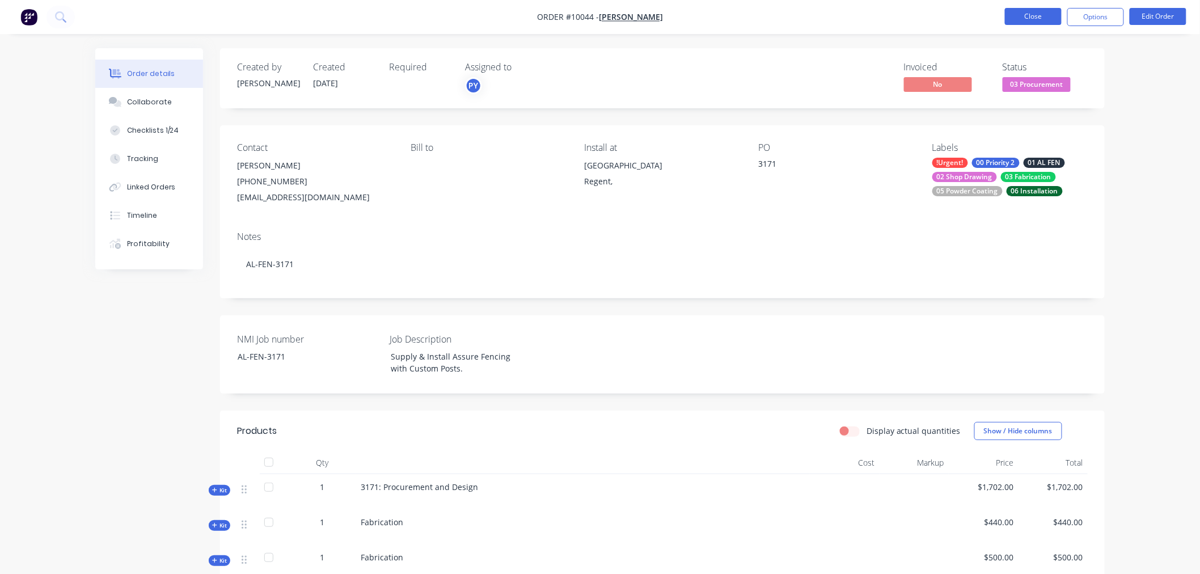
click at [1029, 12] on button "Close" at bounding box center [1033, 16] width 57 height 17
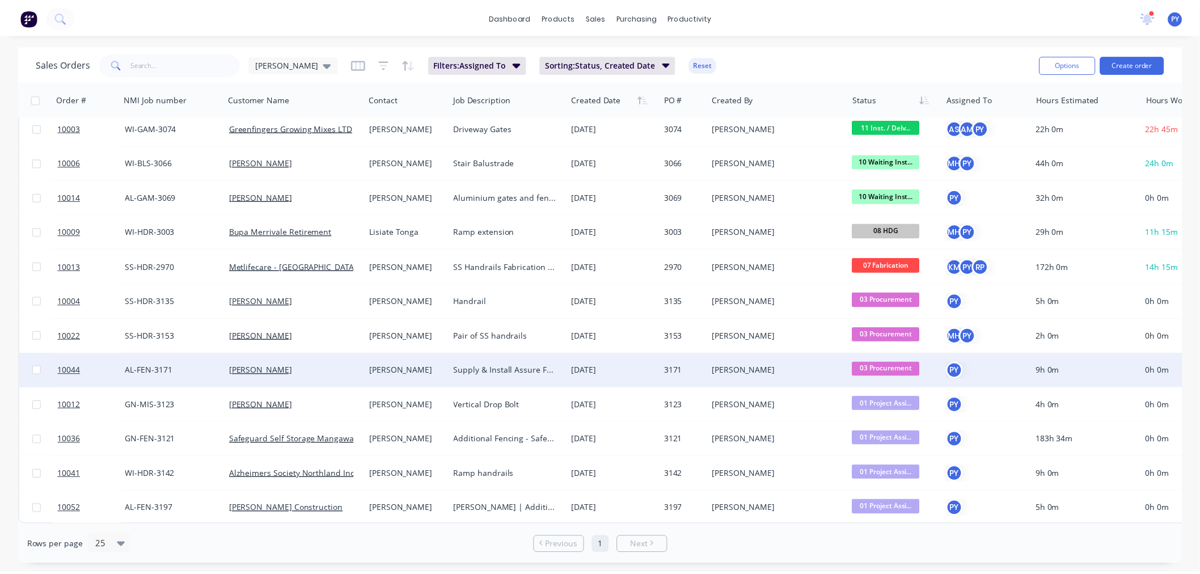
scroll to position [47, 0]
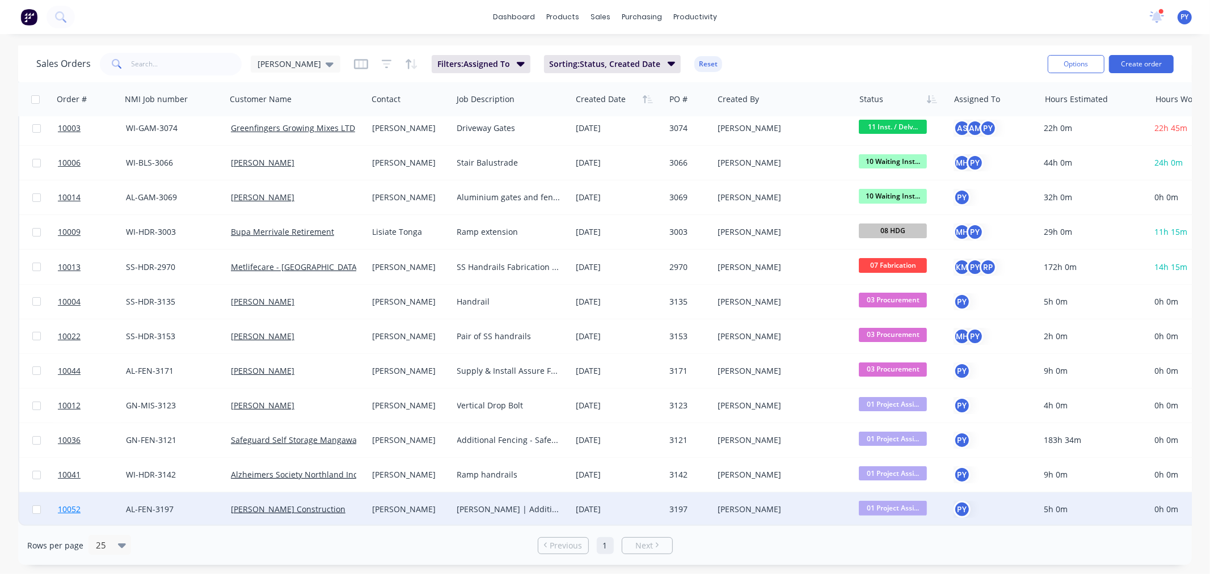
click at [67, 504] on span "10052" at bounding box center [69, 509] width 23 height 11
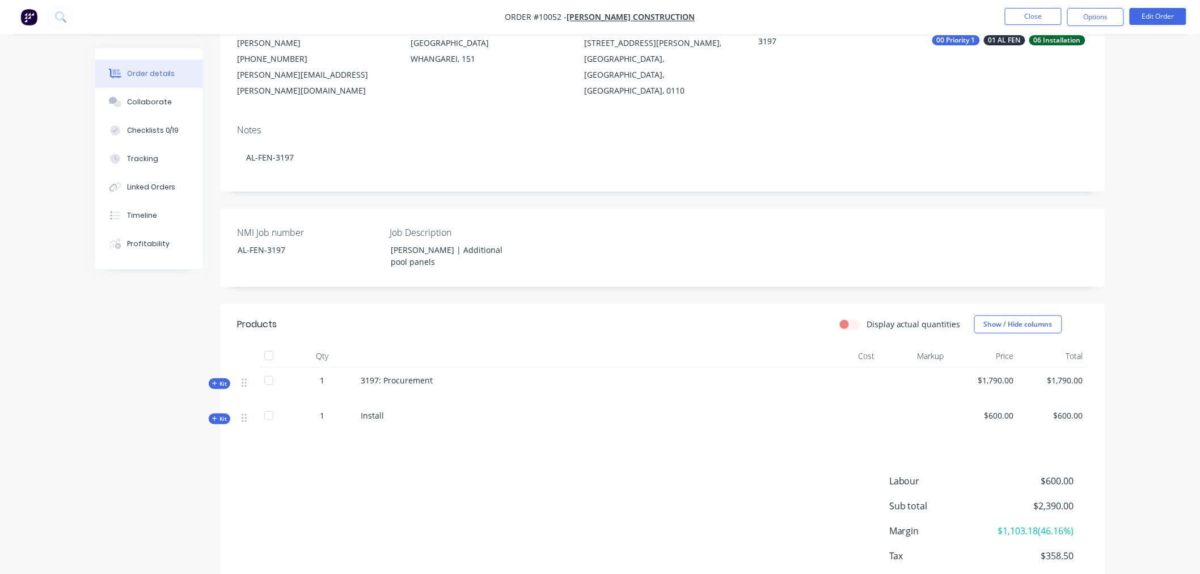
scroll to position [126, 0]
click at [219, 376] on span "Kit" at bounding box center [219, 380] width 15 height 9
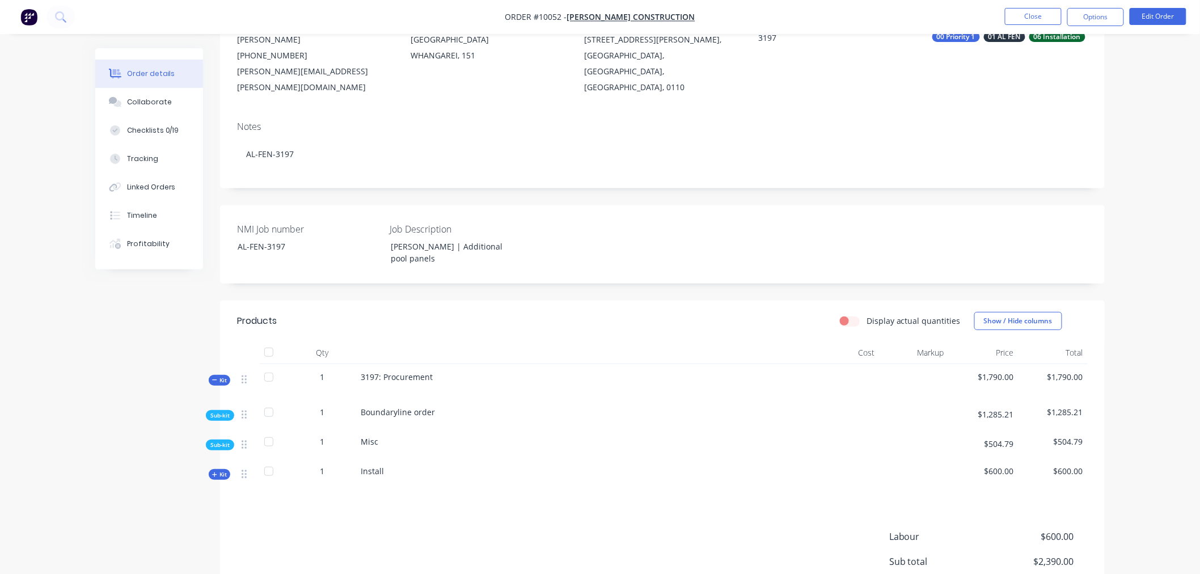
click at [216, 411] on span "Sub-kit" at bounding box center [219, 415] width 19 height 9
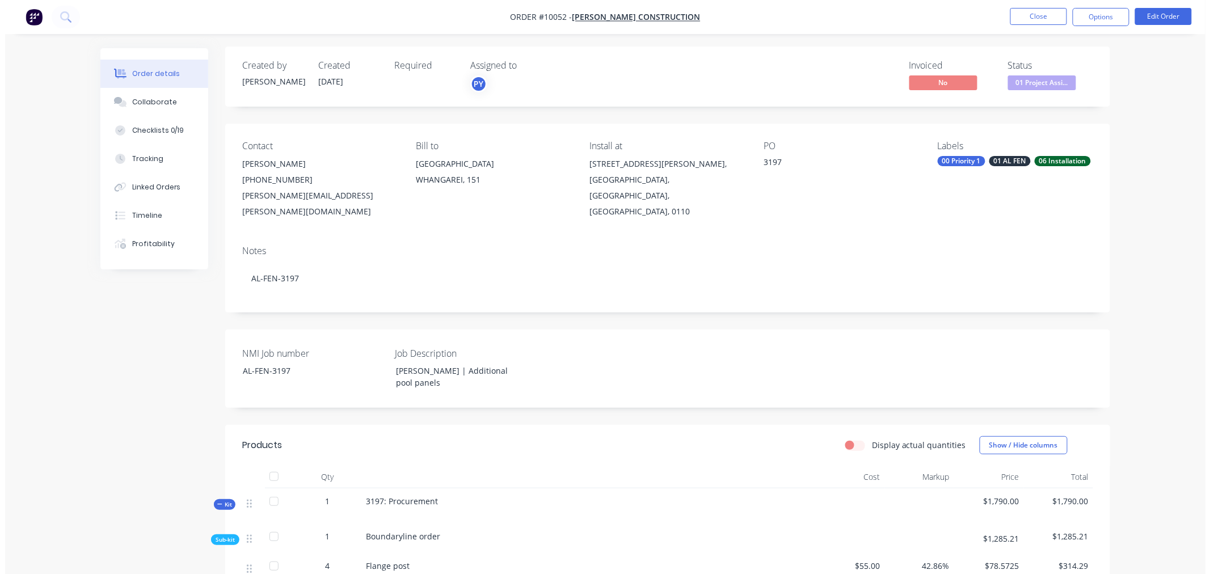
scroll to position [0, 0]
click at [1041, 16] on button "Close" at bounding box center [1033, 16] width 57 height 17
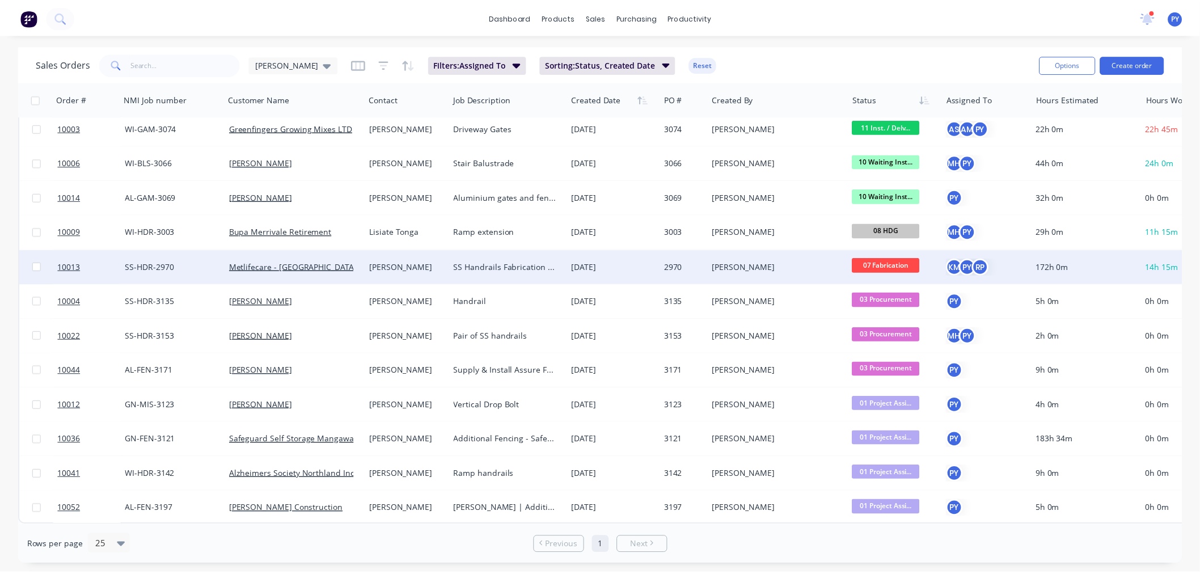
scroll to position [47, 0]
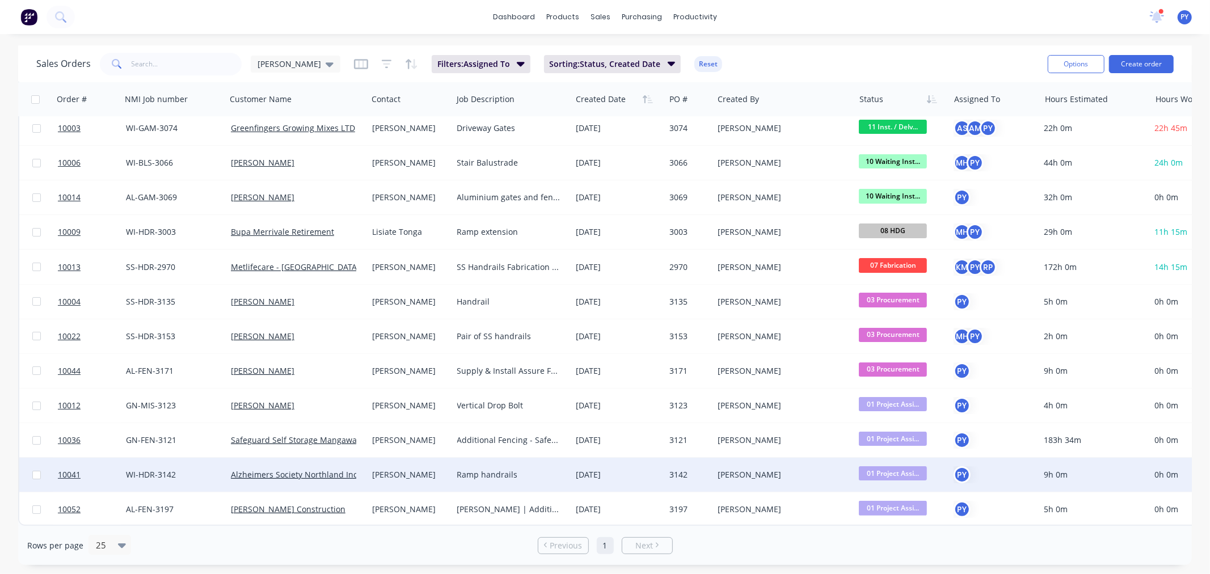
click at [33, 471] on input "checkbox" at bounding box center [36, 475] width 9 height 9
click at [32, 471] on input "checkbox" at bounding box center [36, 475] width 9 height 9
checkbox input "false"
click at [68, 469] on span "10041" at bounding box center [69, 474] width 23 height 11
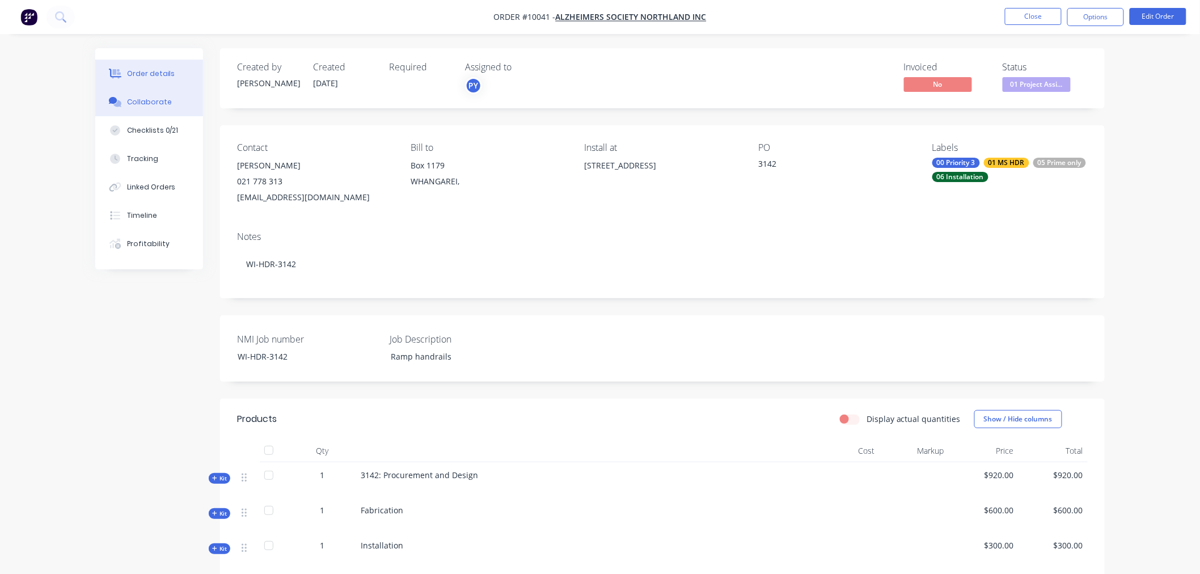
click at [137, 99] on div "Collaborate" at bounding box center [149, 102] width 45 height 10
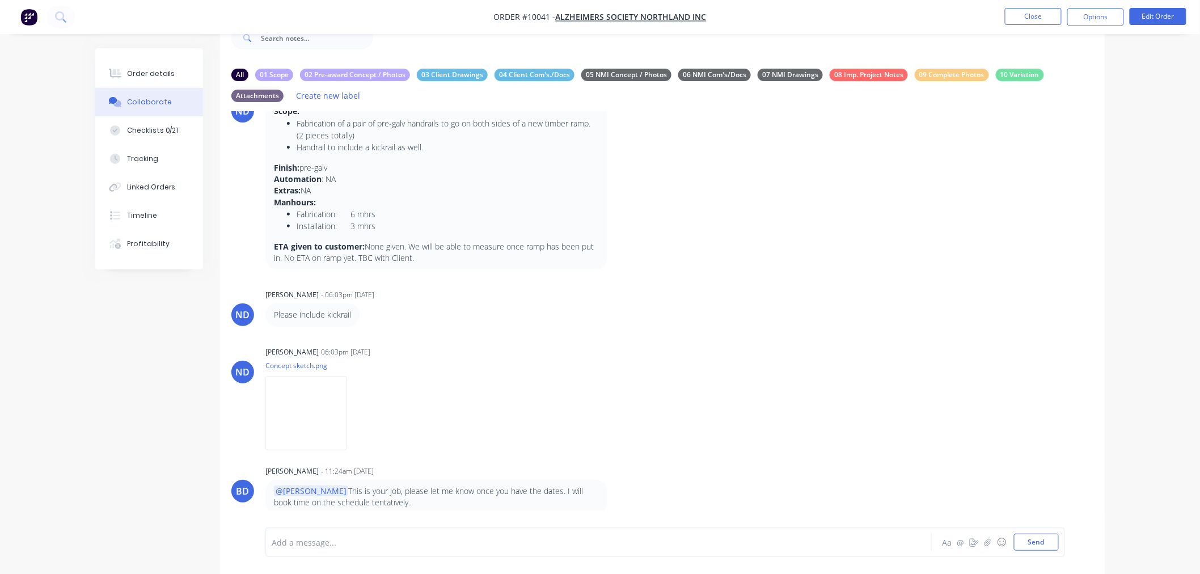
scroll to position [36, 0]
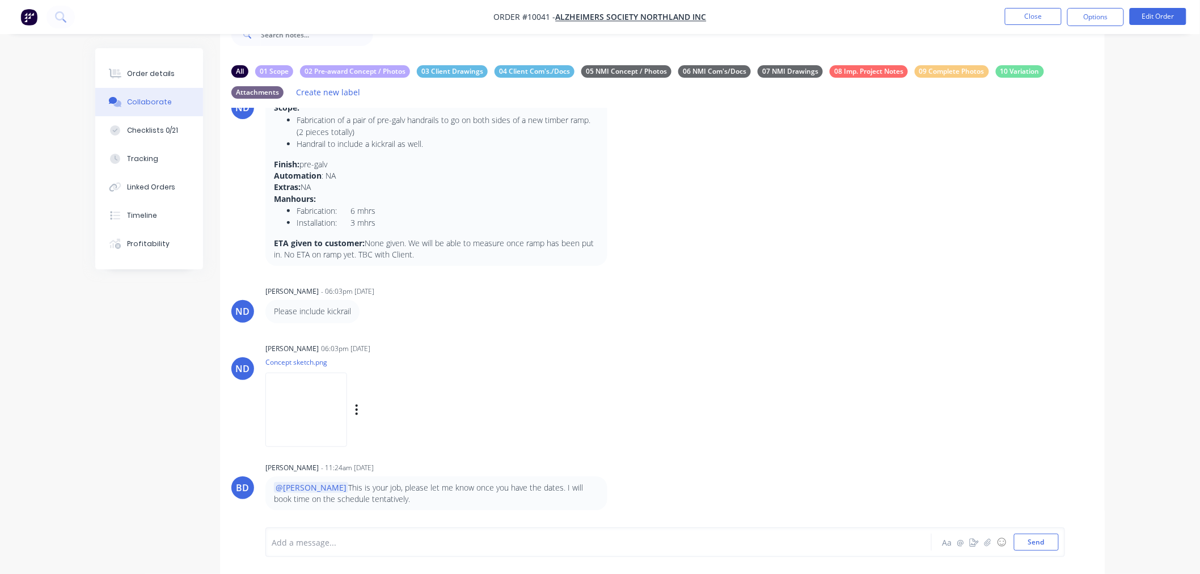
click at [337, 425] on img at bounding box center [306, 410] width 82 height 74
click at [1037, 15] on button "Close" at bounding box center [1033, 16] width 57 height 17
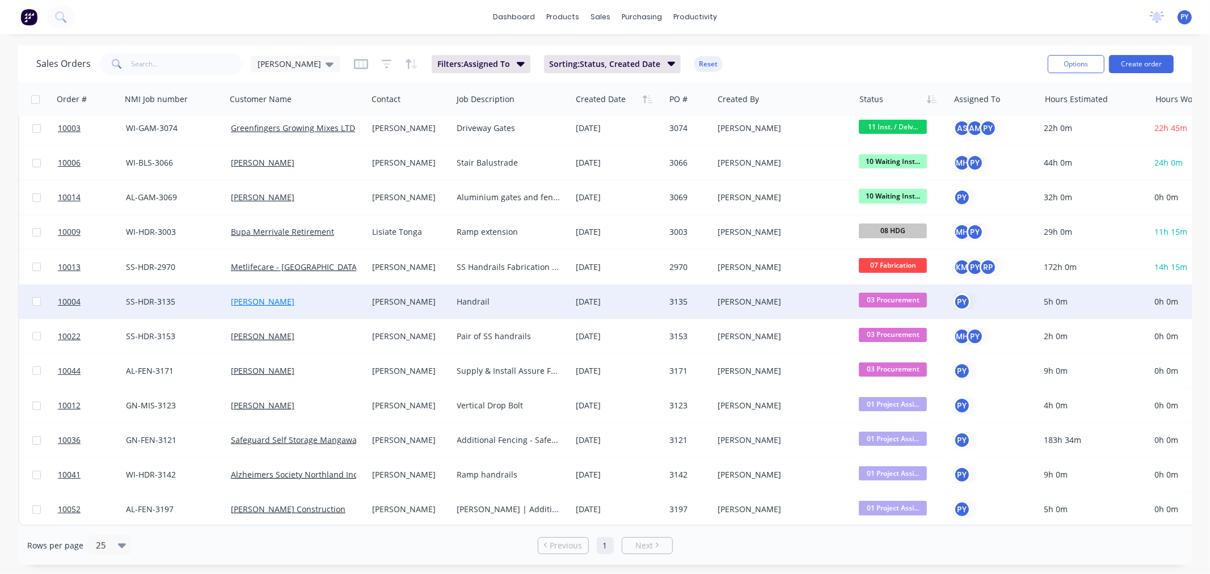
scroll to position [47, 0]
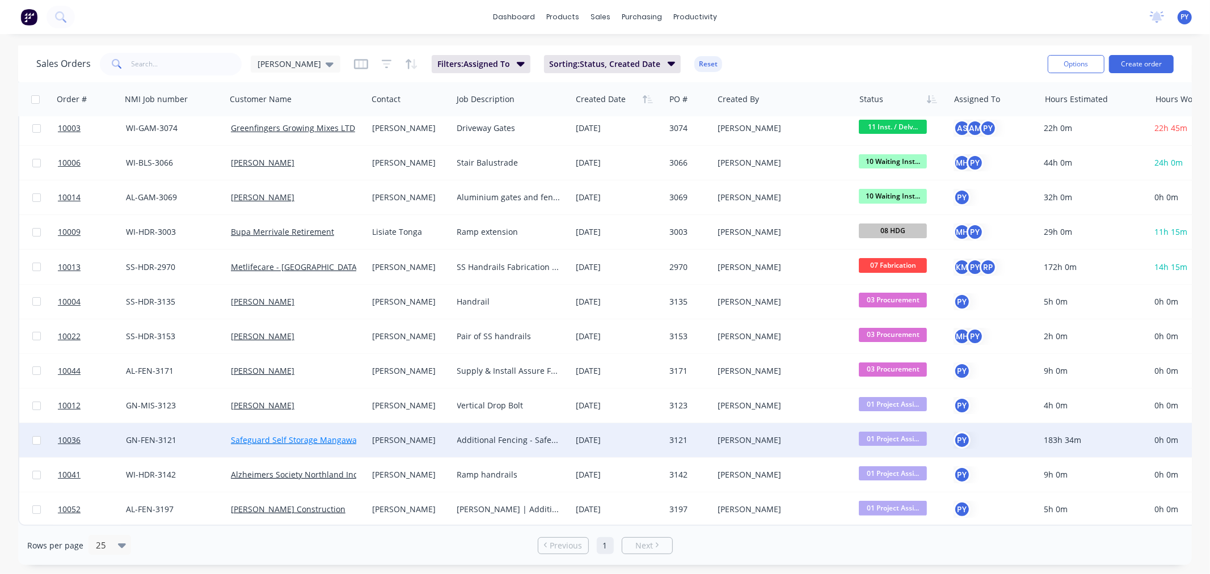
click at [276, 434] on link "Safeguard Self Storage Mangawahi Ltd" at bounding box center [304, 439] width 147 height 11
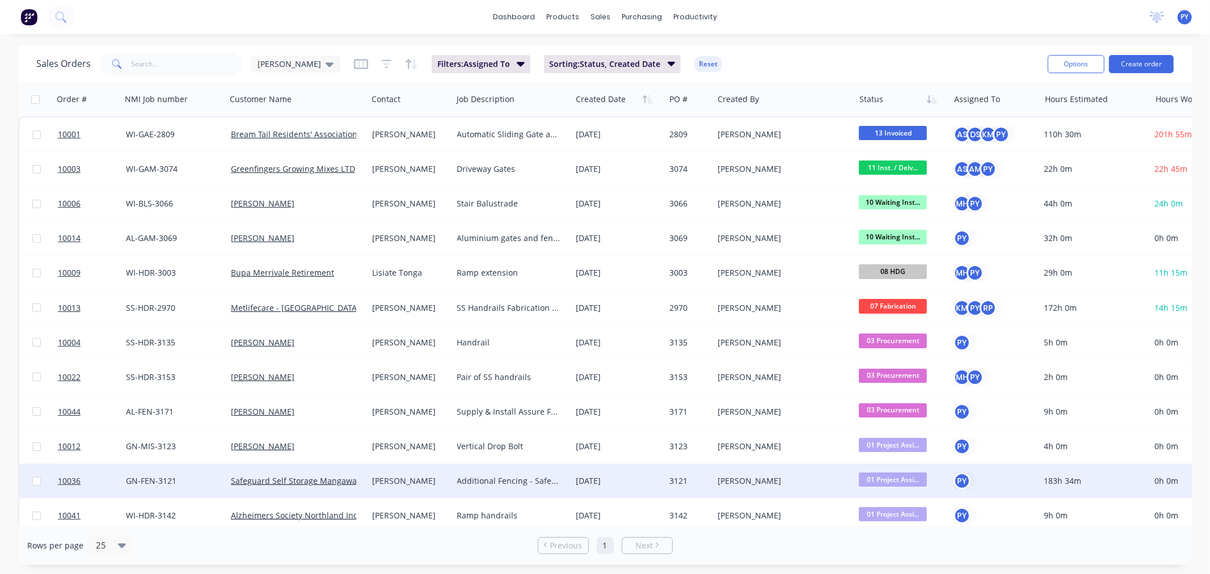
click at [137, 480] on div "GN-FEN-3121" at bounding box center [171, 480] width 91 height 11
click at [12, 431] on div "Sales Orders [PERSON_NAME] Jobs Filters: Assigned To Sorting: Status, Created D…" at bounding box center [605, 304] width 1210 height 519
click at [74, 482] on span "10036" at bounding box center [69, 480] width 23 height 11
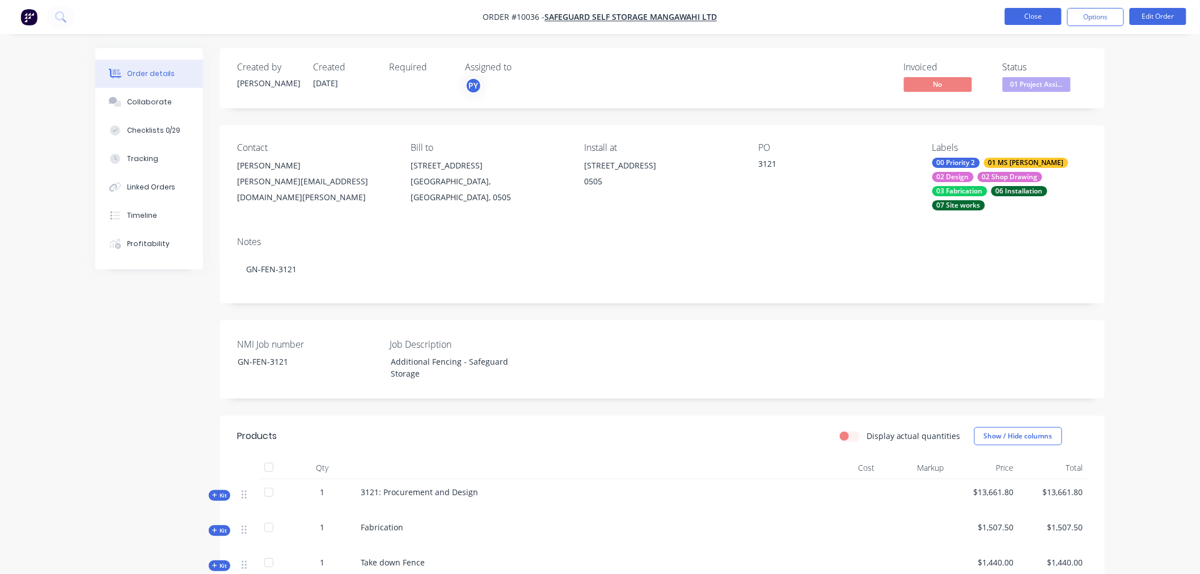
click at [1029, 18] on button "Close" at bounding box center [1033, 16] width 57 height 17
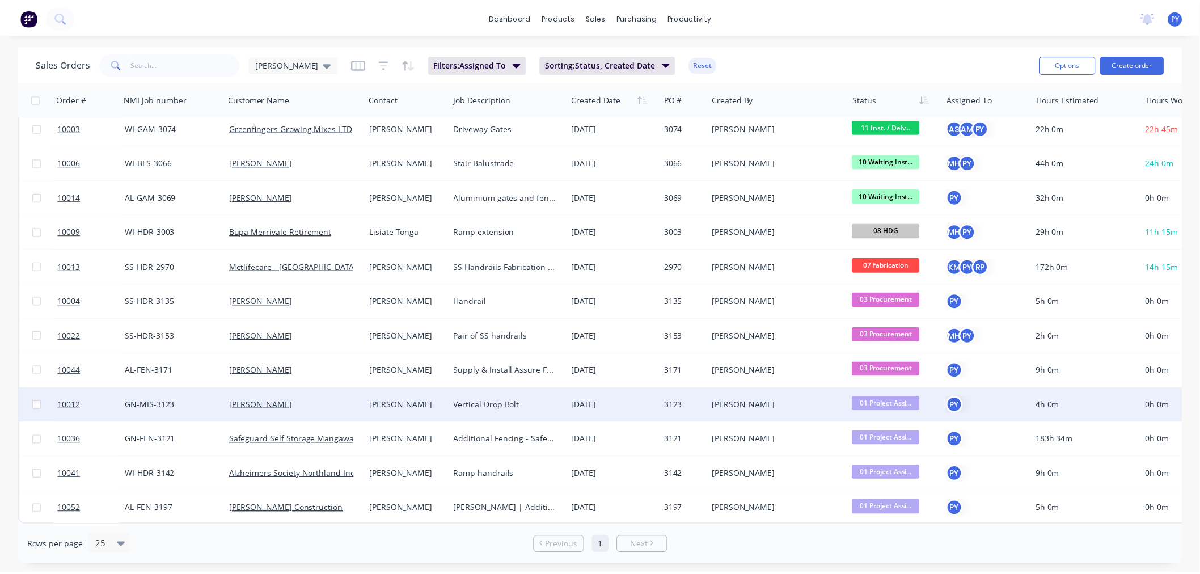
scroll to position [47, 0]
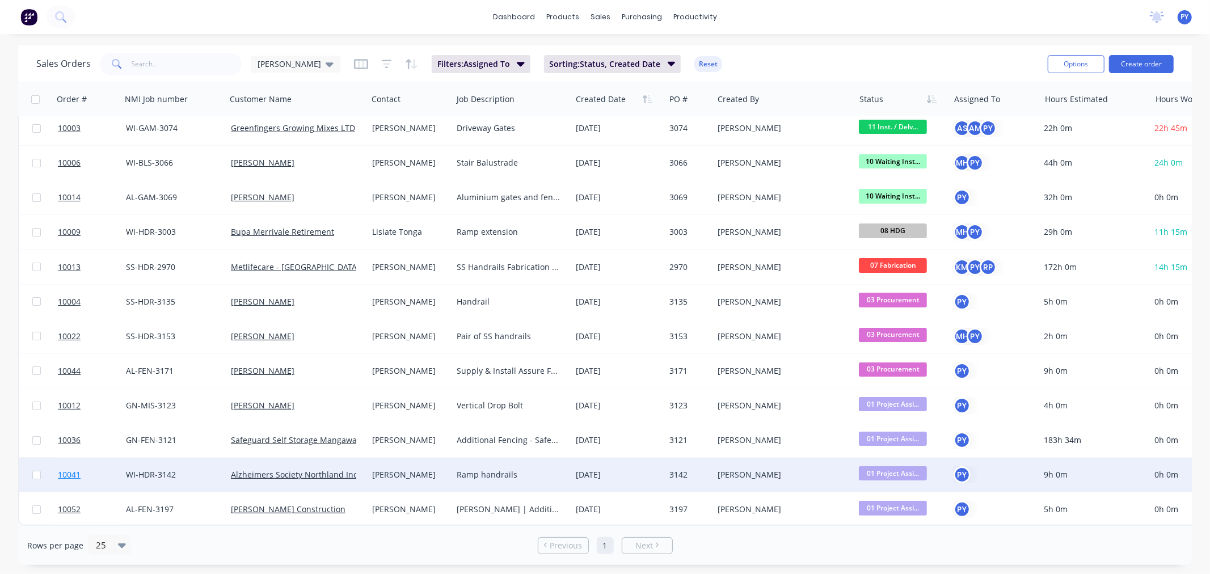
click at [66, 469] on span "10041" at bounding box center [69, 474] width 23 height 11
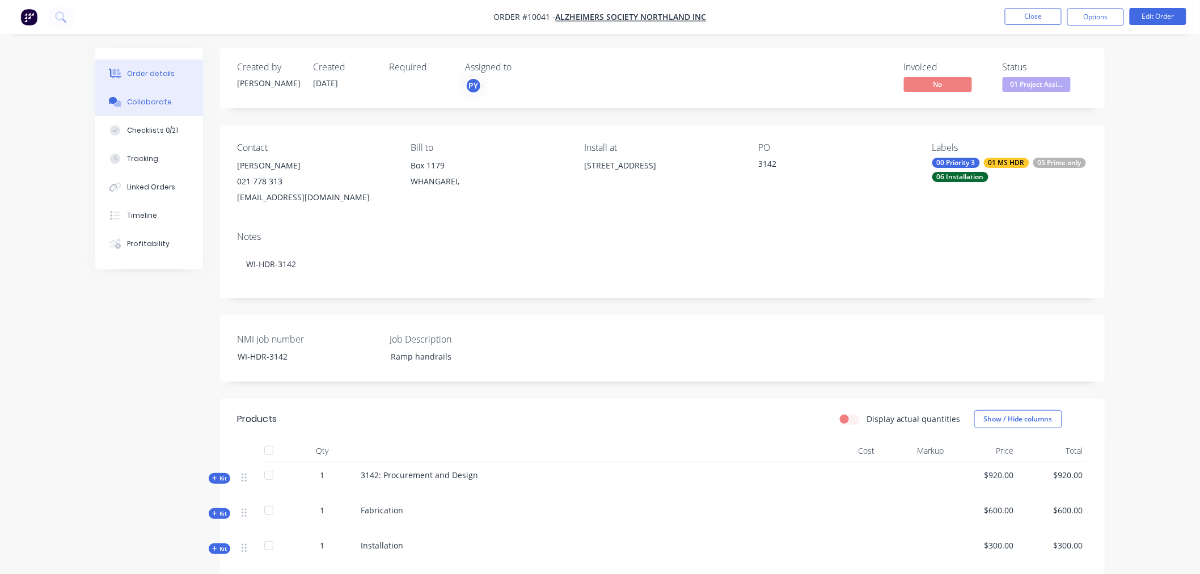
click at [147, 102] on div "Collaborate" at bounding box center [149, 102] width 45 height 10
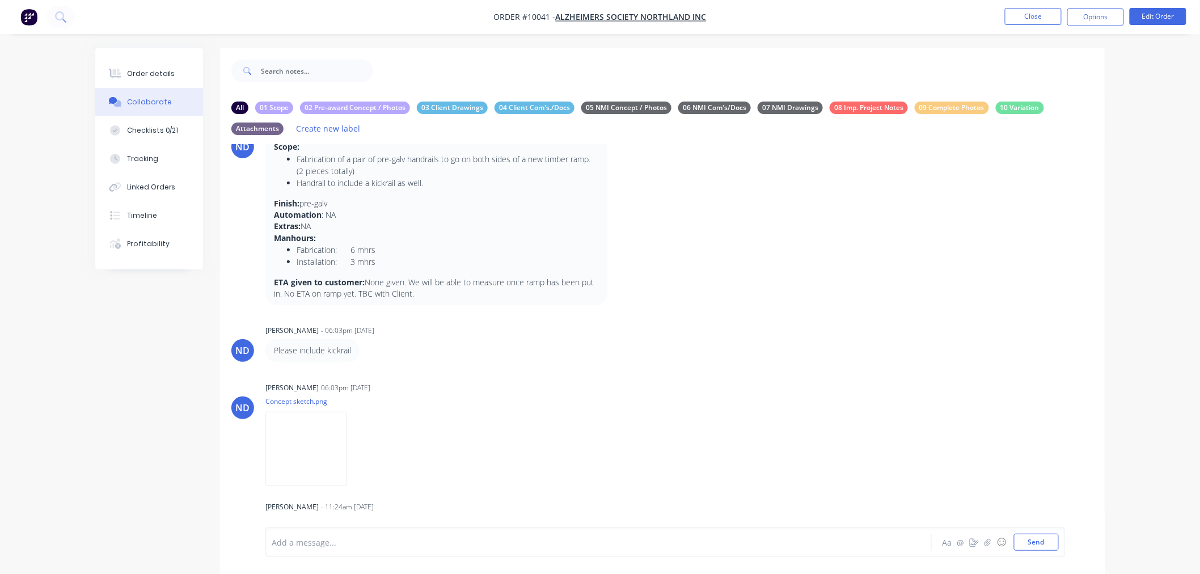
scroll to position [45, 0]
click at [344, 472] on img at bounding box center [306, 446] width 82 height 74
click at [1033, 18] on button "Close" at bounding box center [1033, 16] width 57 height 17
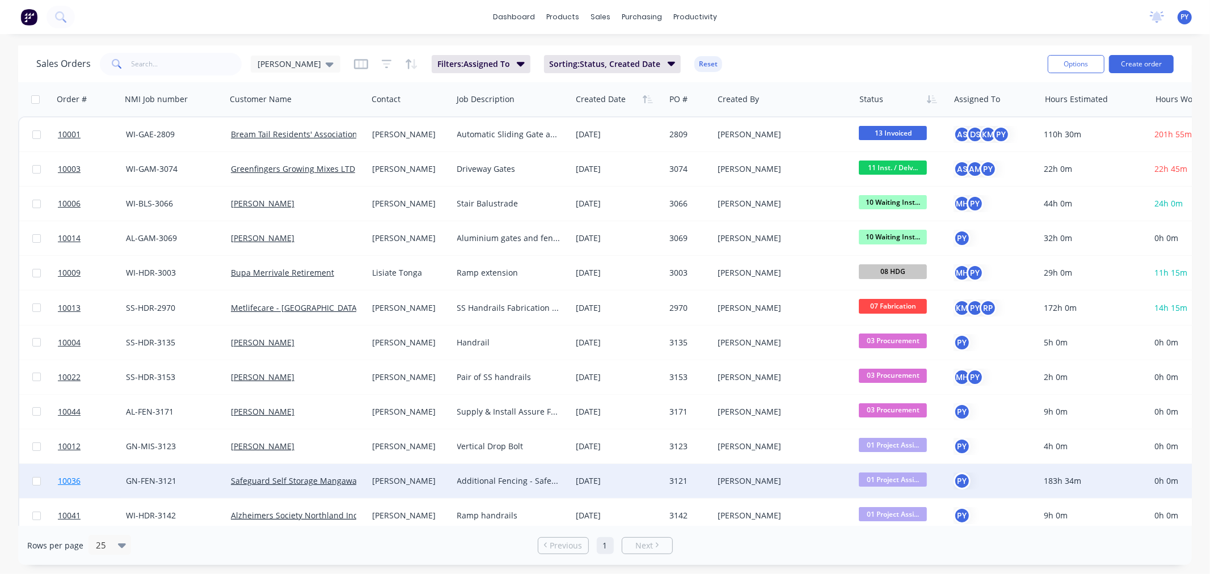
click at [66, 482] on span "10036" at bounding box center [69, 480] width 23 height 11
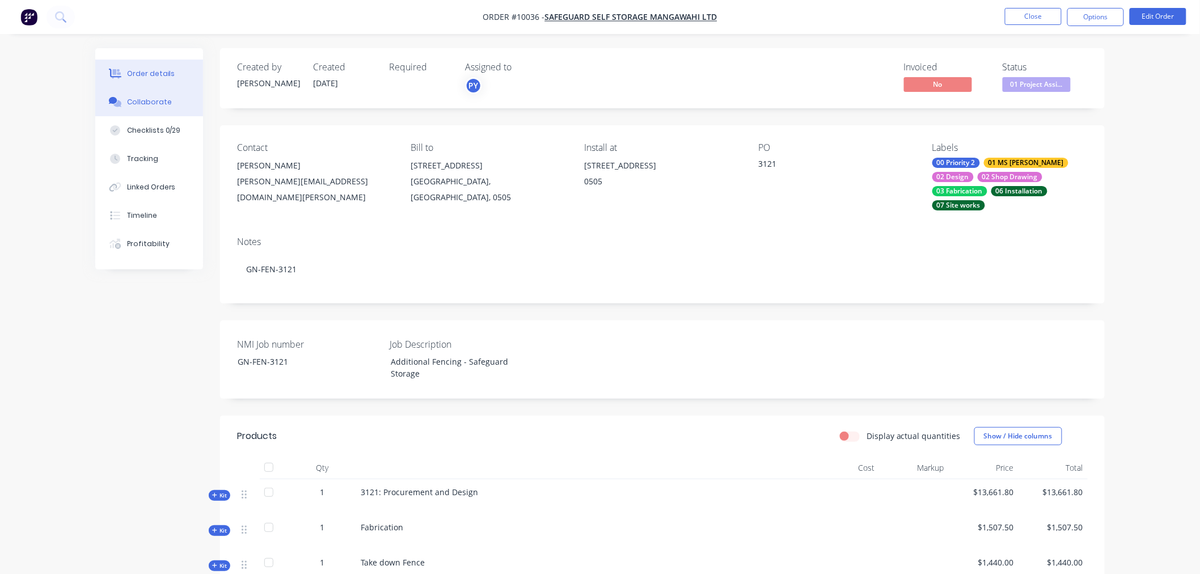
click at [132, 98] on div "Collaborate" at bounding box center [149, 102] width 45 height 10
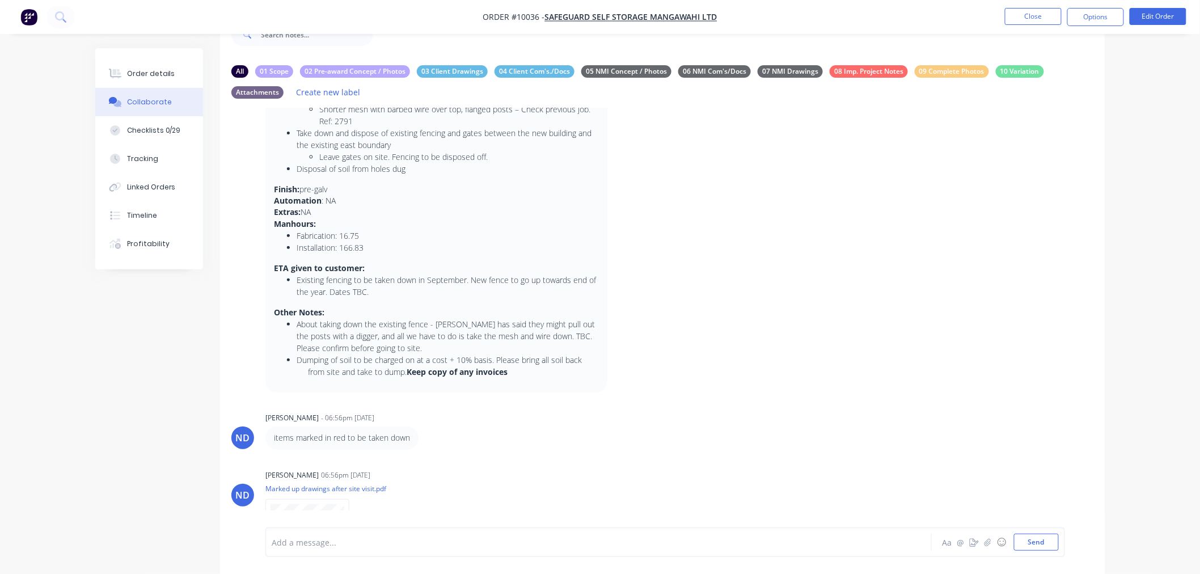
scroll to position [108, 0]
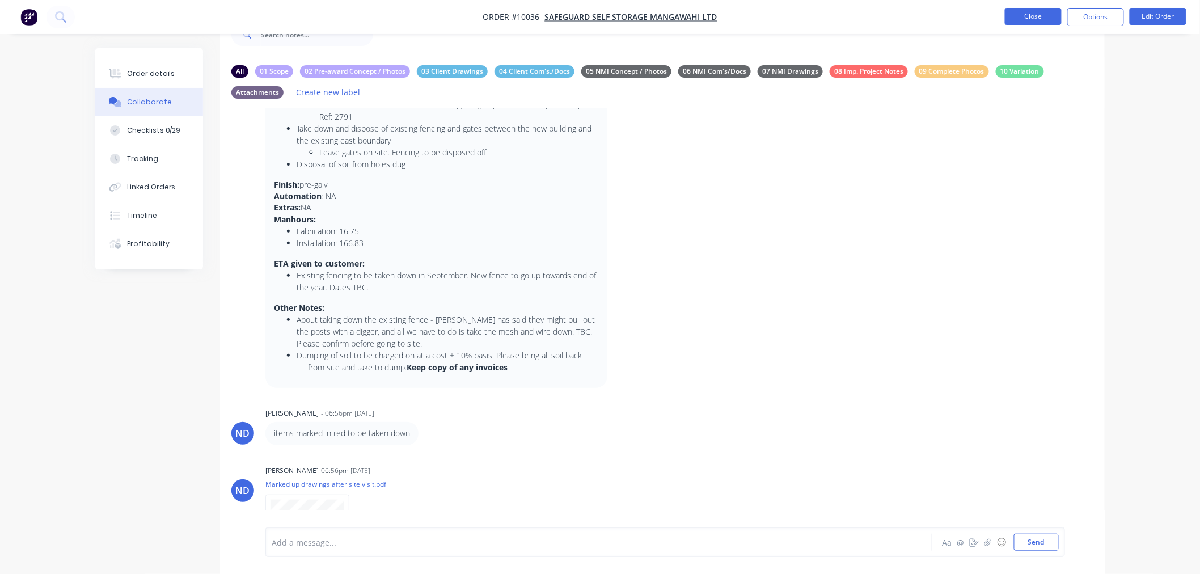
click at [1033, 12] on button "Close" at bounding box center [1033, 16] width 57 height 17
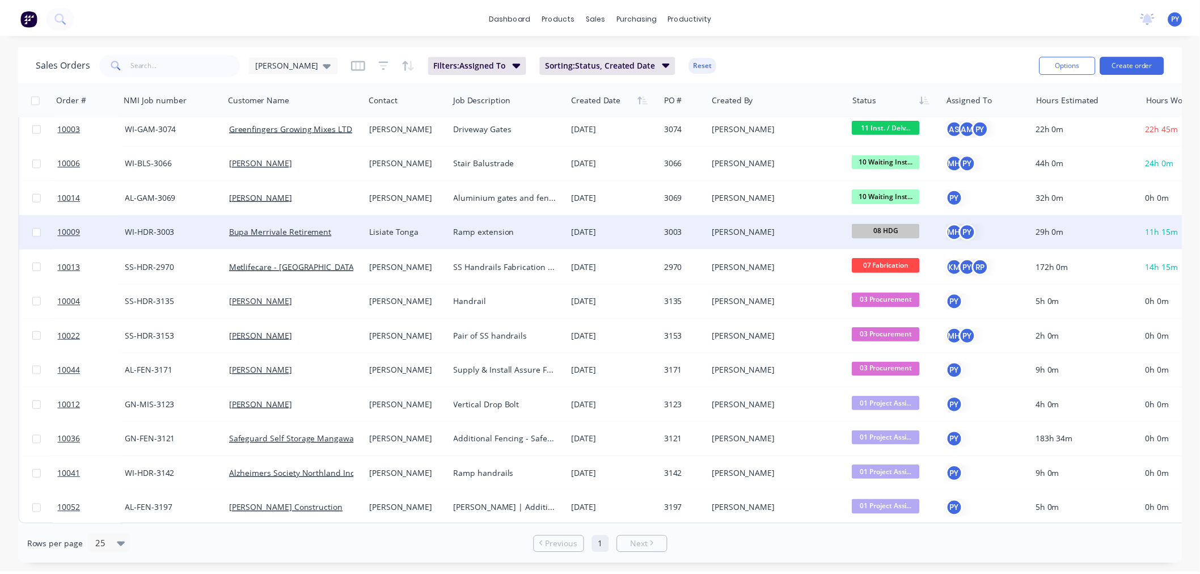
scroll to position [47, 0]
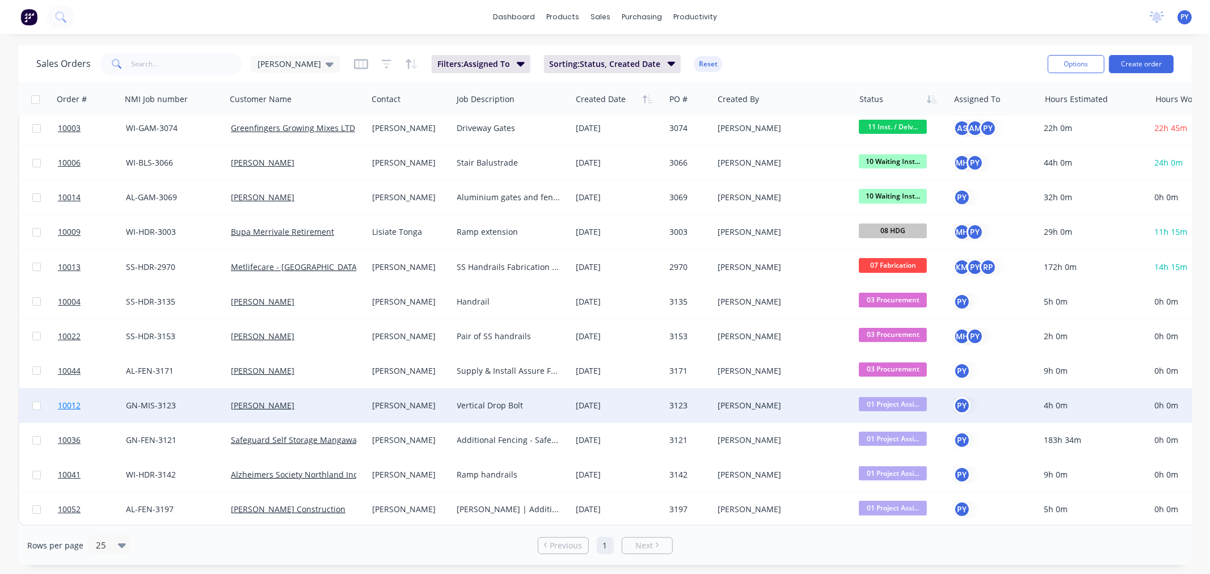
click at [70, 402] on span "10012" at bounding box center [69, 405] width 23 height 11
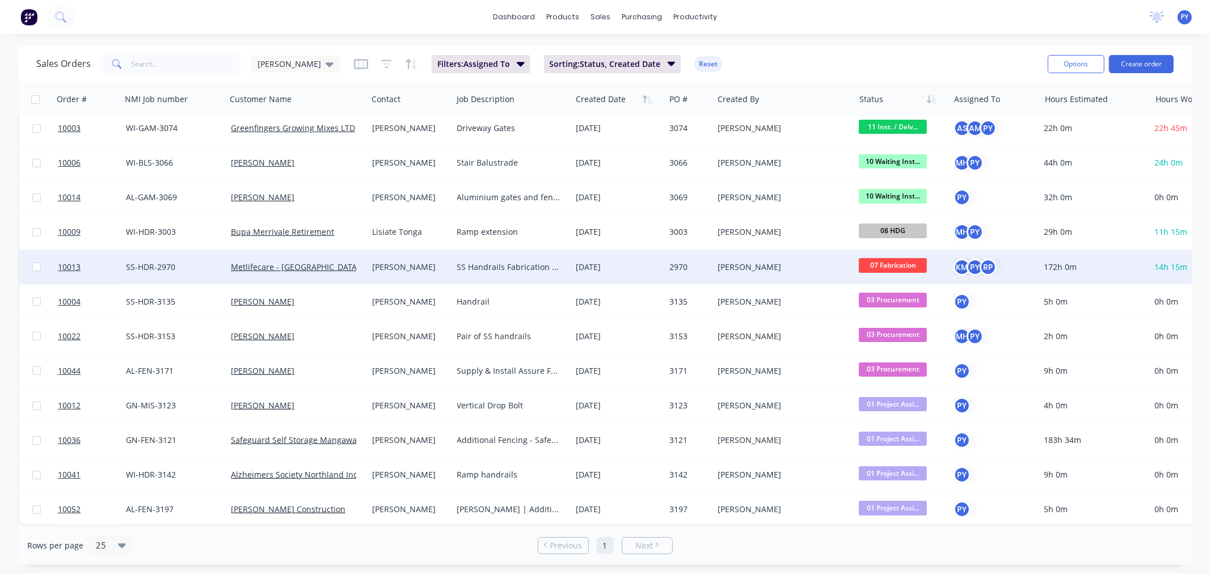
scroll to position [47, 0]
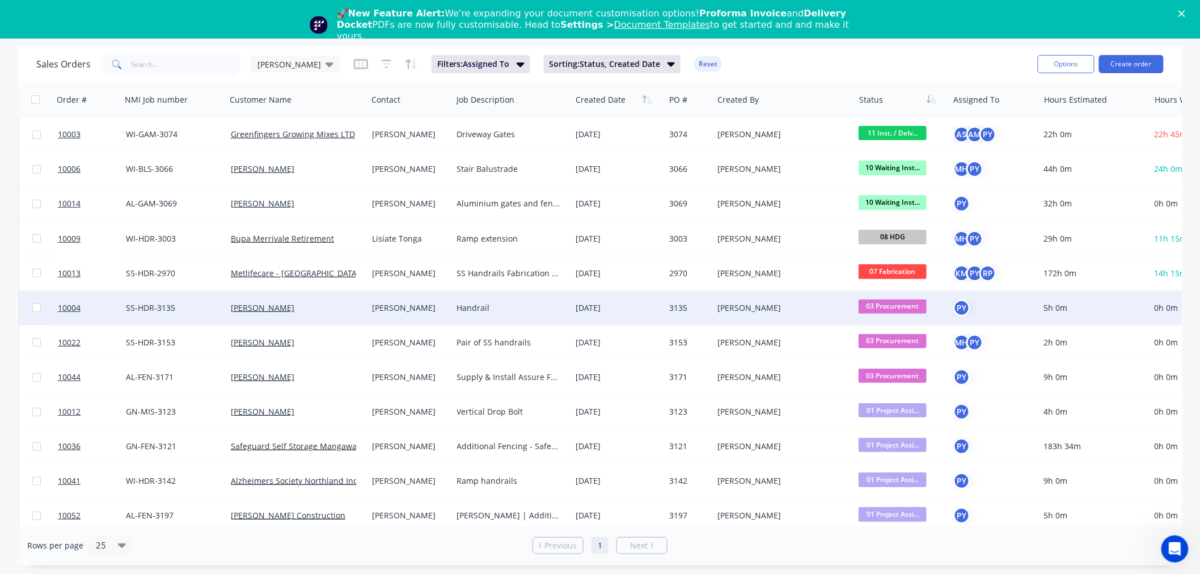
scroll to position [81, 0]
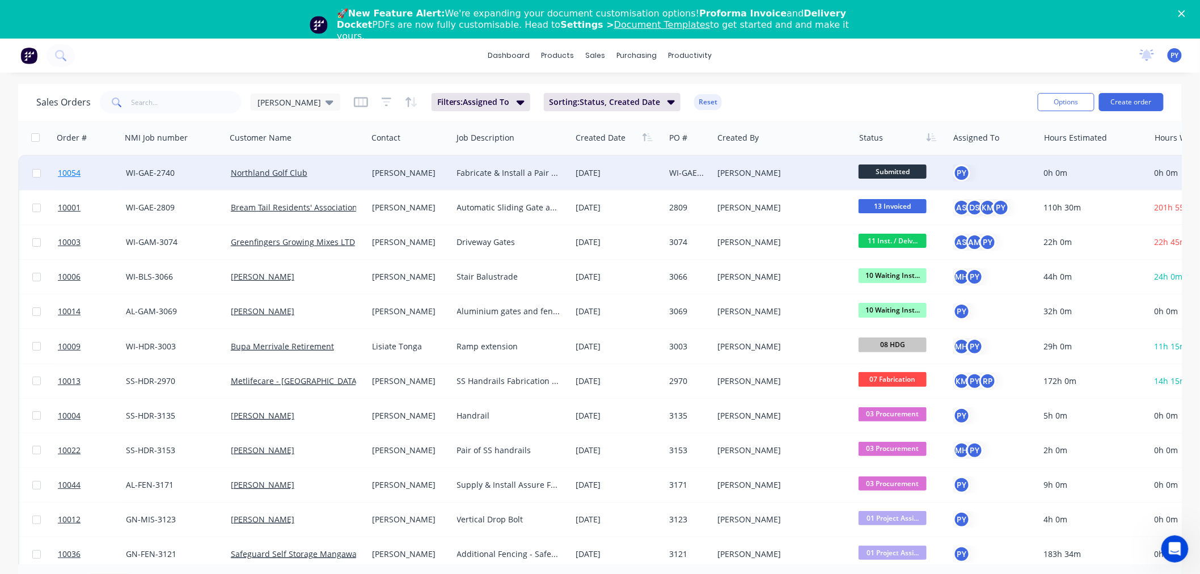
click at [69, 170] on span "10054" at bounding box center [69, 172] width 23 height 11
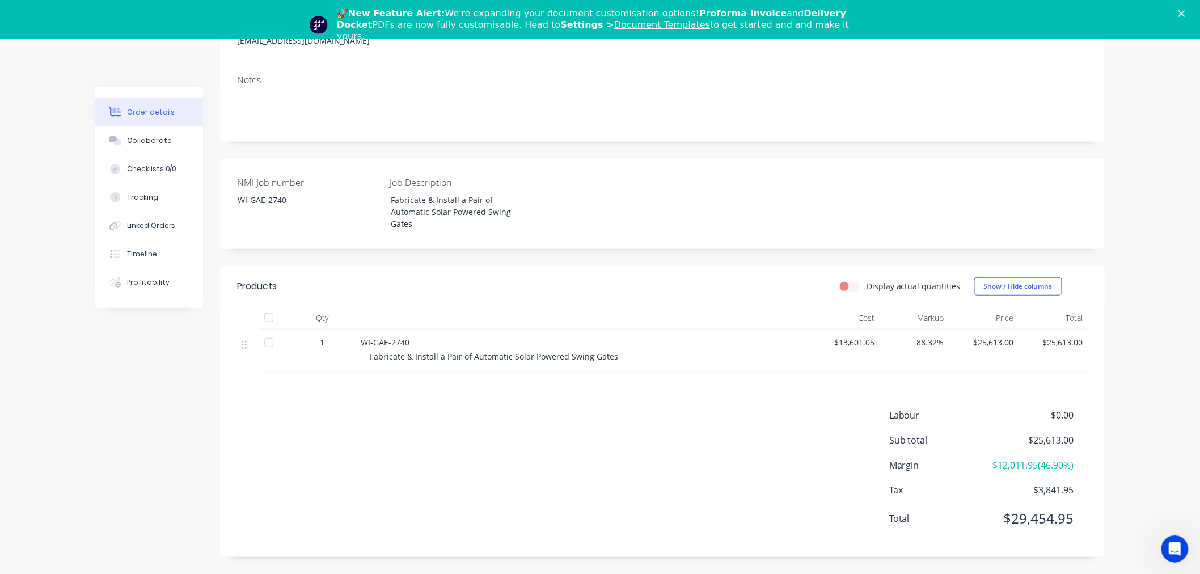
scroll to position [209, 0]
click at [139, 140] on div "Collaborate" at bounding box center [149, 141] width 45 height 10
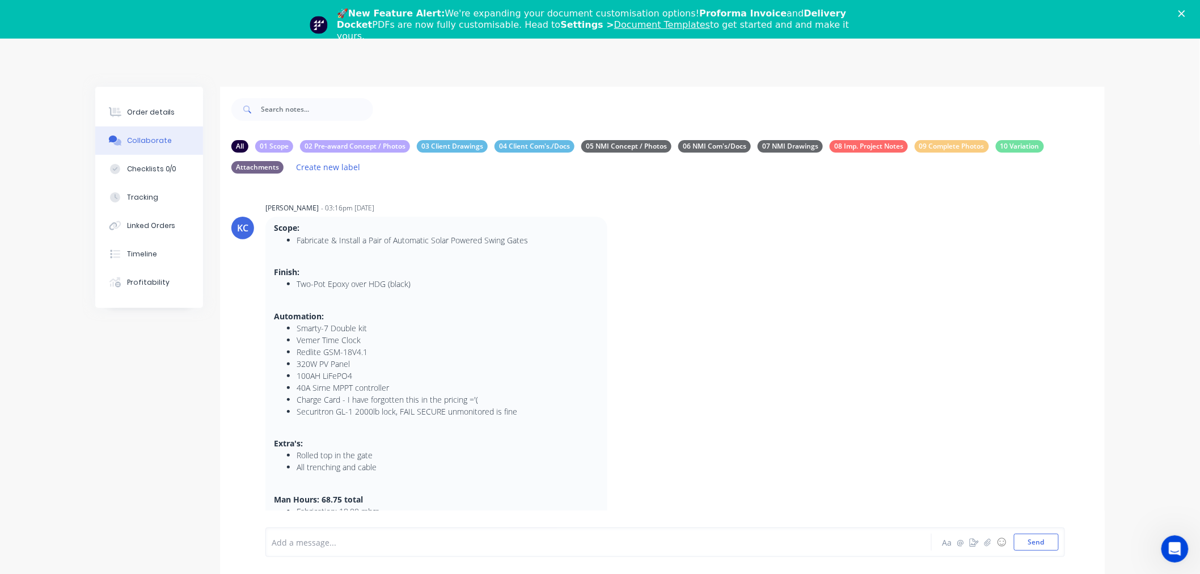
click at [1185, 10] on icon "Close" at bounding box center [1181, 13] width 7 height 7
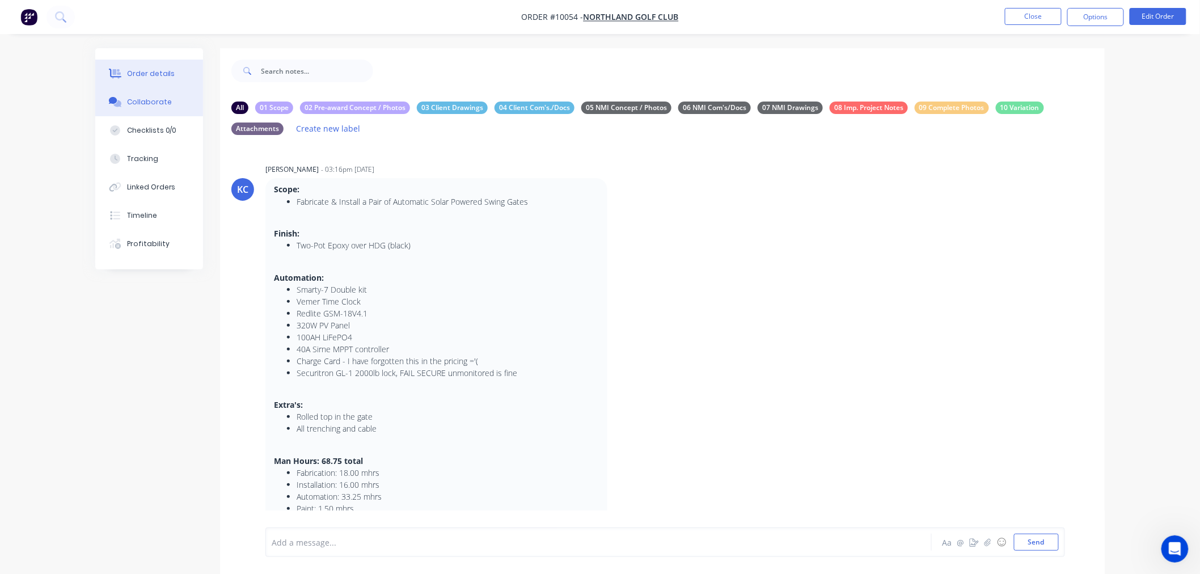
click at [139, 74] on div "Order details" at bounding box center [151, 74] width 48 height 10
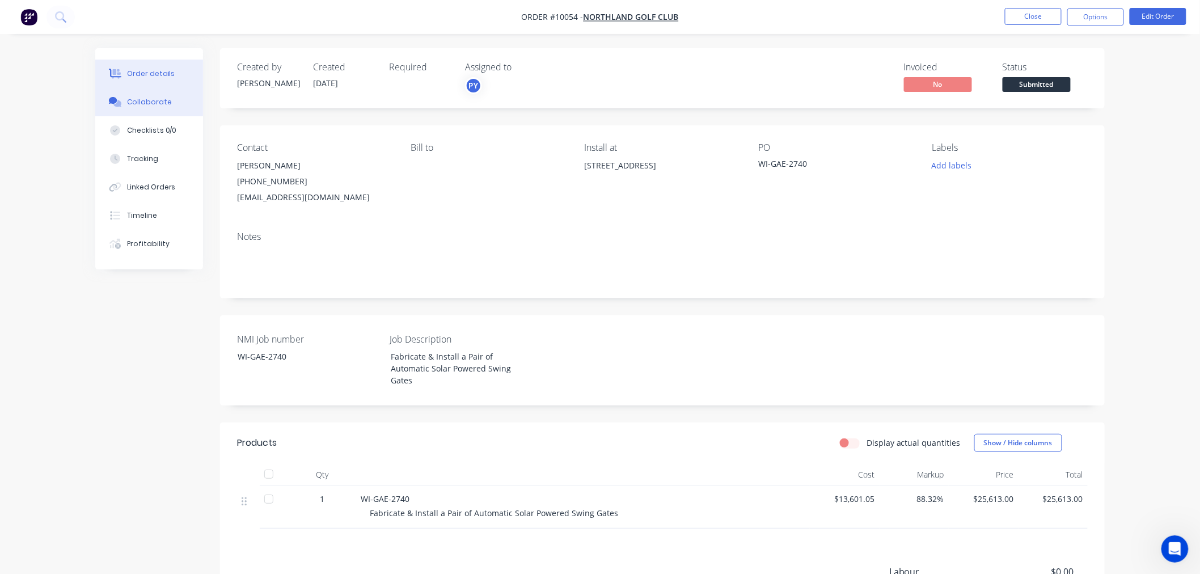
click at [134, 104] on div "Collaborate" at bounding box center [149, 102] width 45 height 10
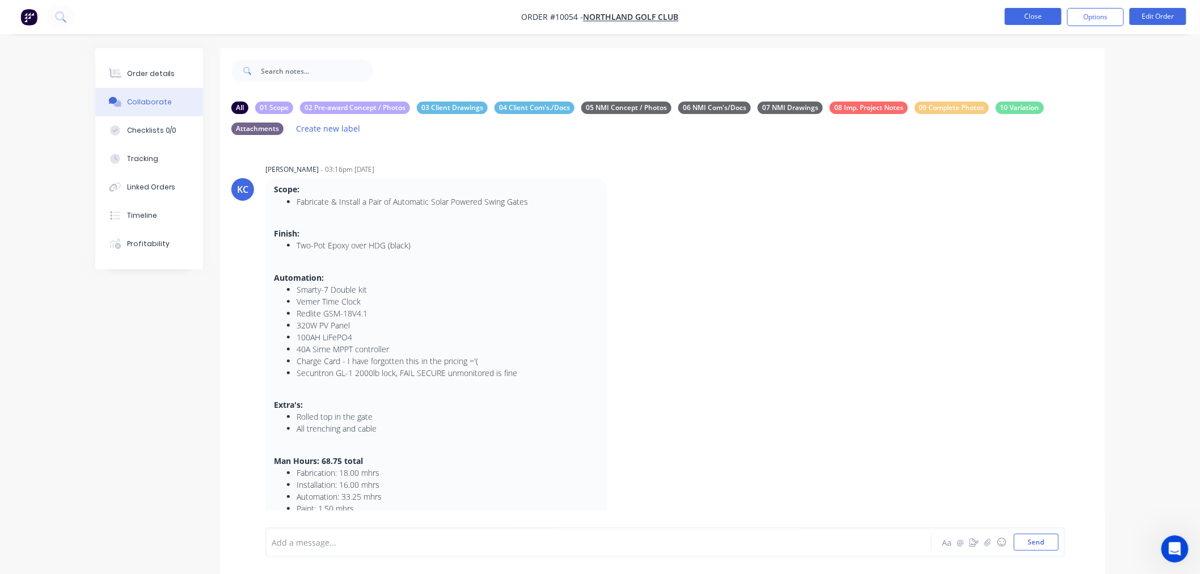
click at [1013, 20] on button "Close" at bounding box center [1033, 16] width 57 height 17
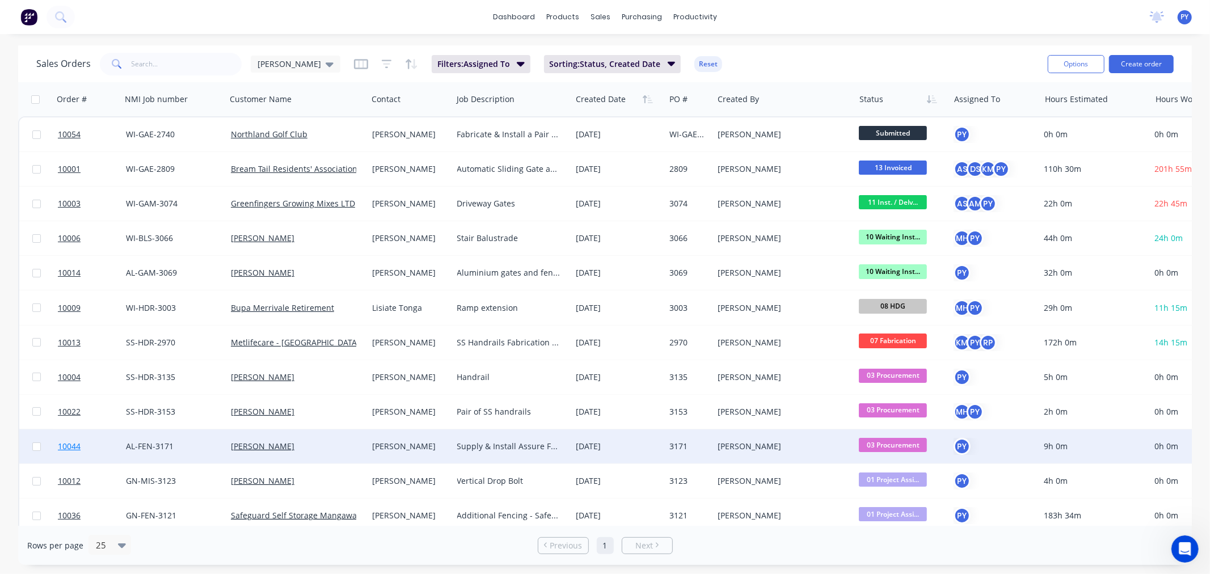
click at [69, 445] on span "10044" at bounding box center [69, 446] width 23 height 11
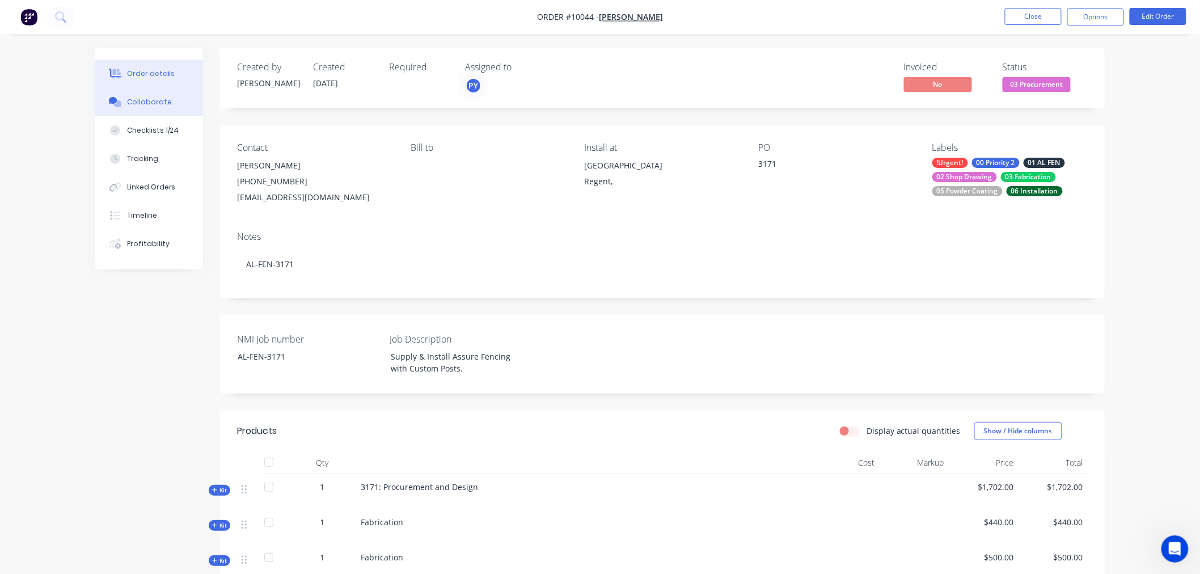
click at [137, 104] on div "Collaborate" at bounding box center [149, 102] width 45 height 10
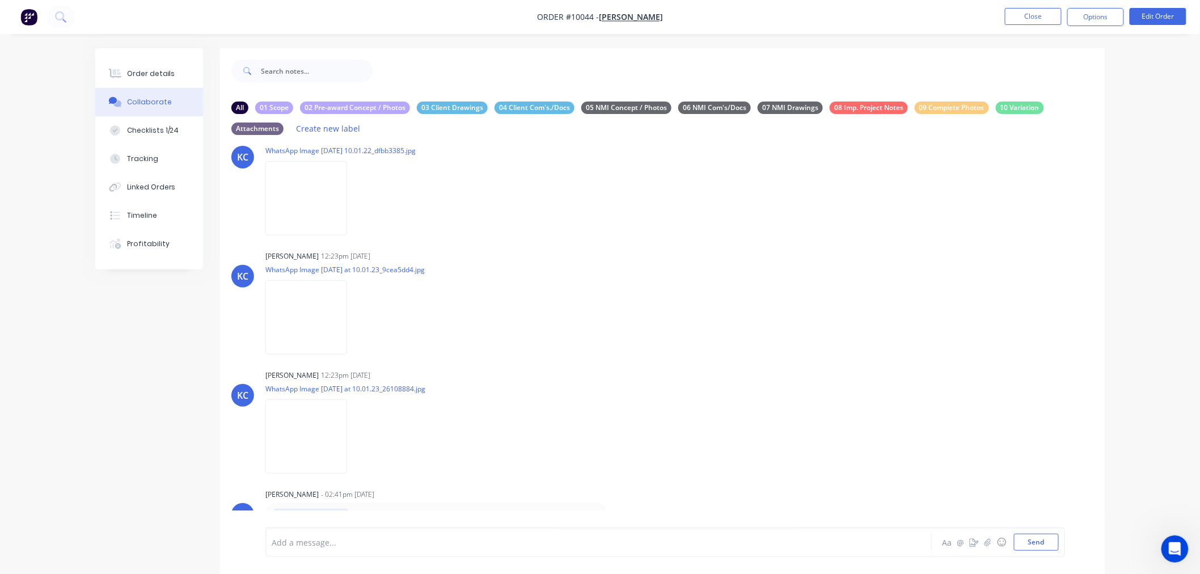
scroll to position [394, 0]
click at [347, 305] on img at bounding box center [306, 317] width 82 height 74
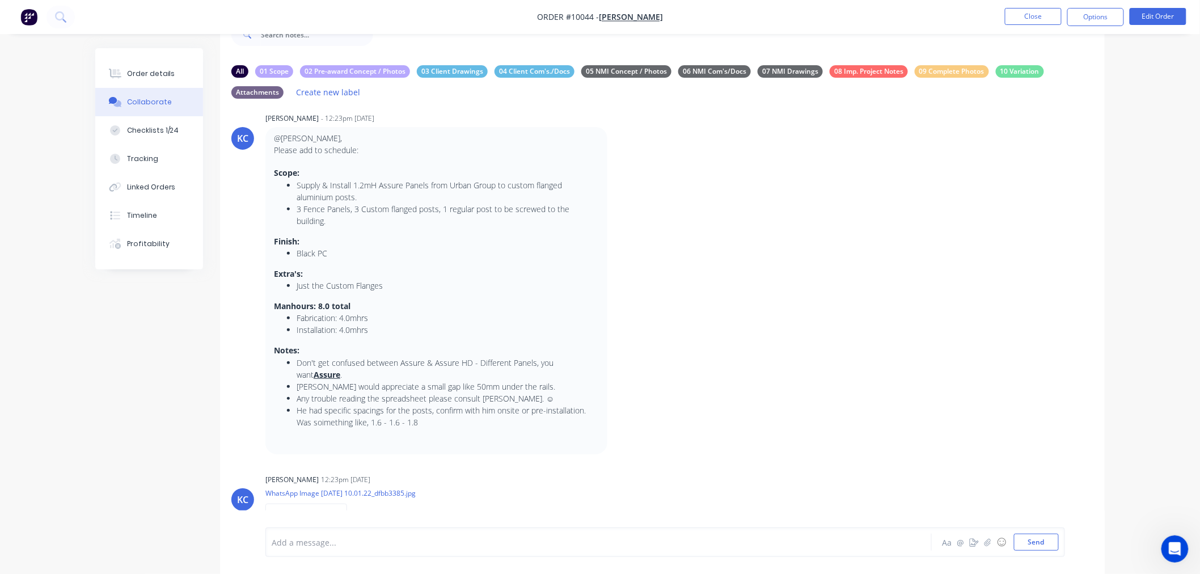
scroll to position [0, 0]
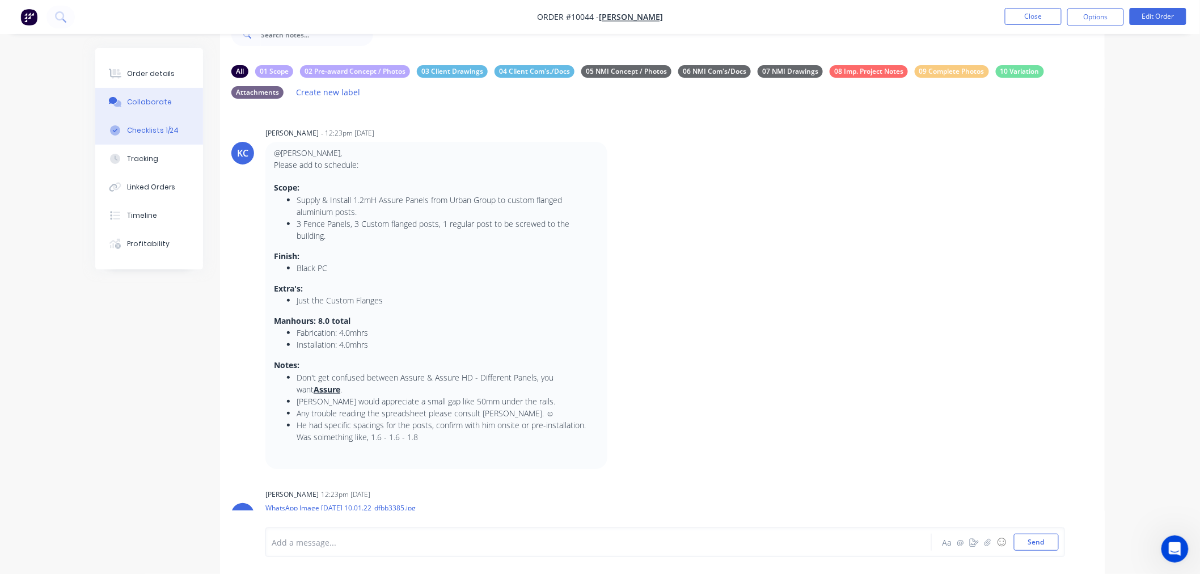
click at [138, 130] on div "Checklists 1/24" at bounding box center [153, 130] width 52 height 10
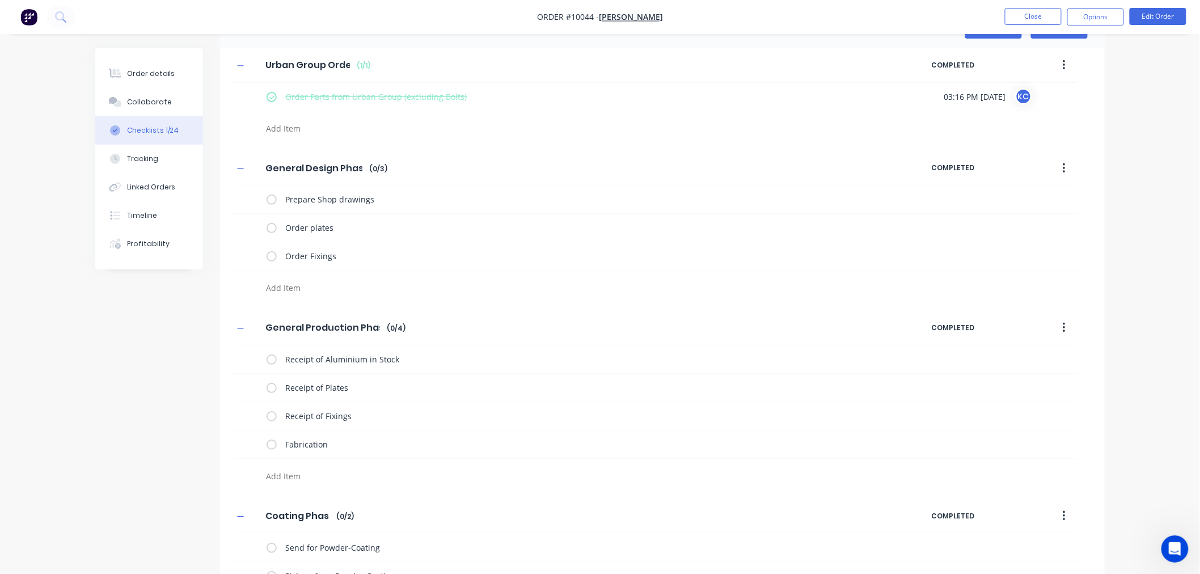
type textarea "x"
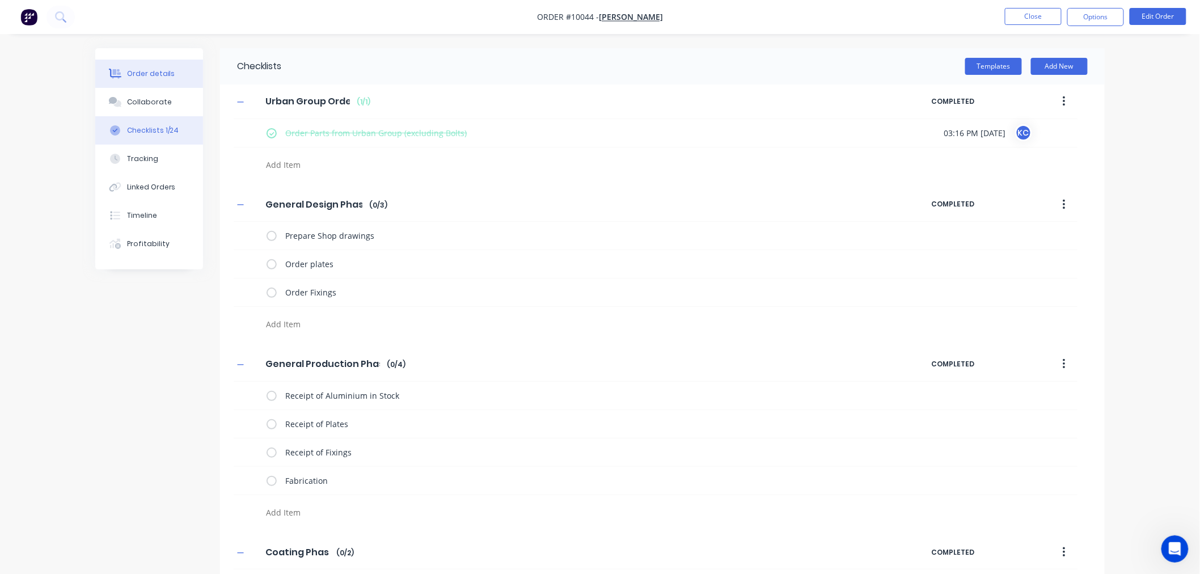
click at [141, 72] on div "Order details" at bounding box center [151, 74] width 48 height 10
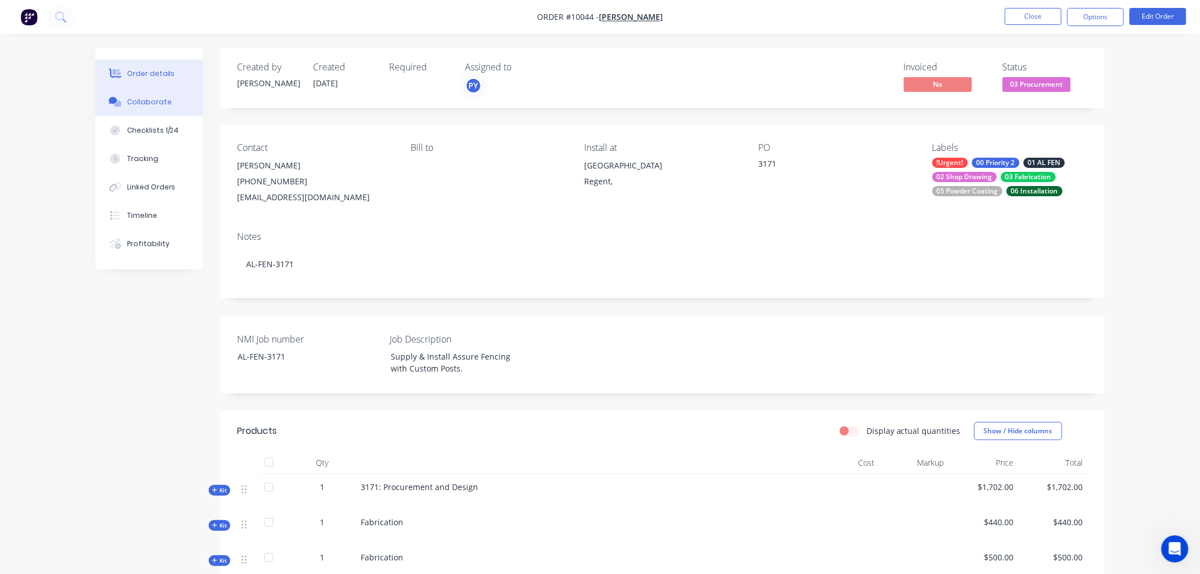
click at [141, 101] on div "Collaborate" at bounding box center [149, 102] width 45 height 10
